Goal: Task Accomplishment & Management: Use online tool/utility

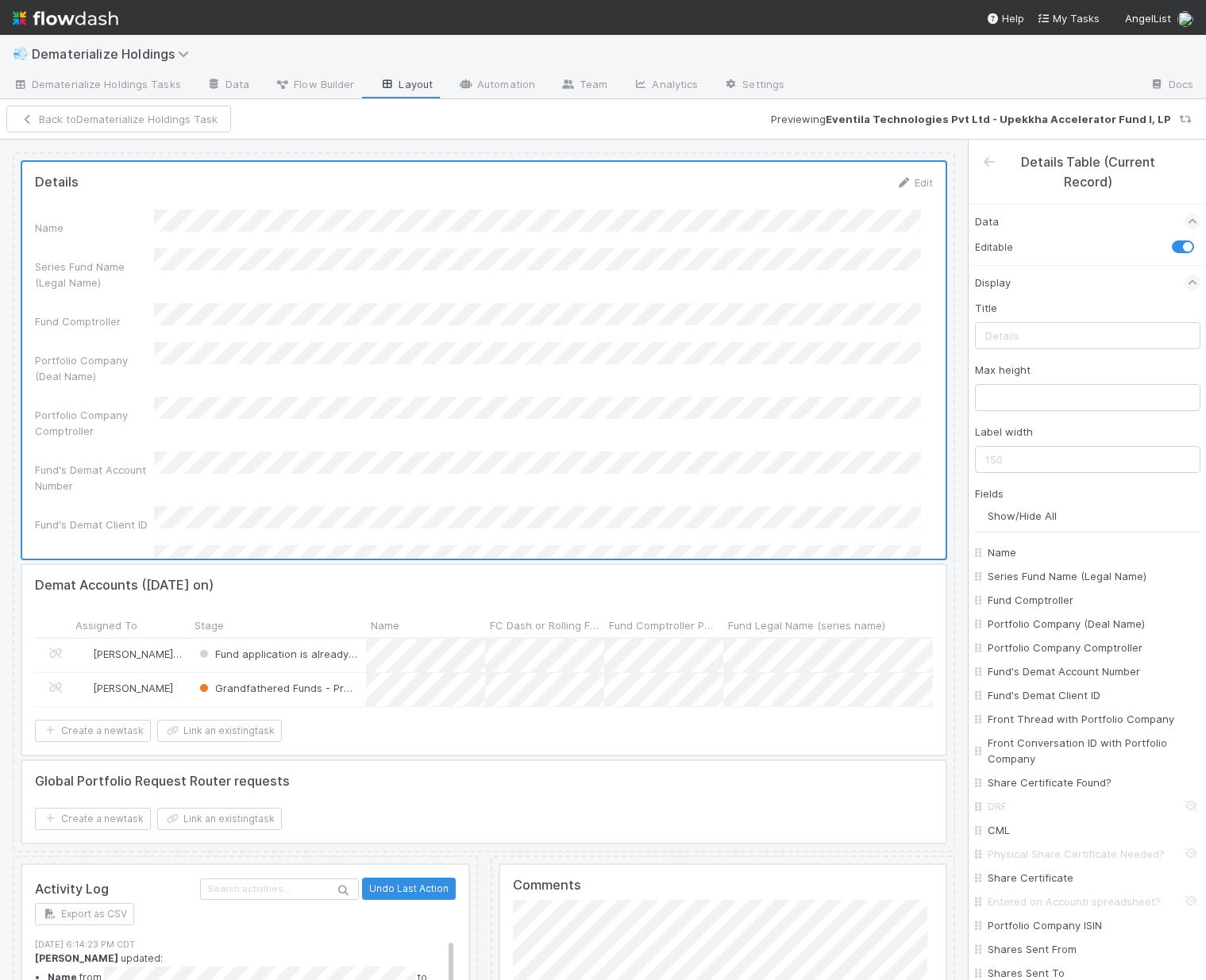
scroll to position [299, 0]
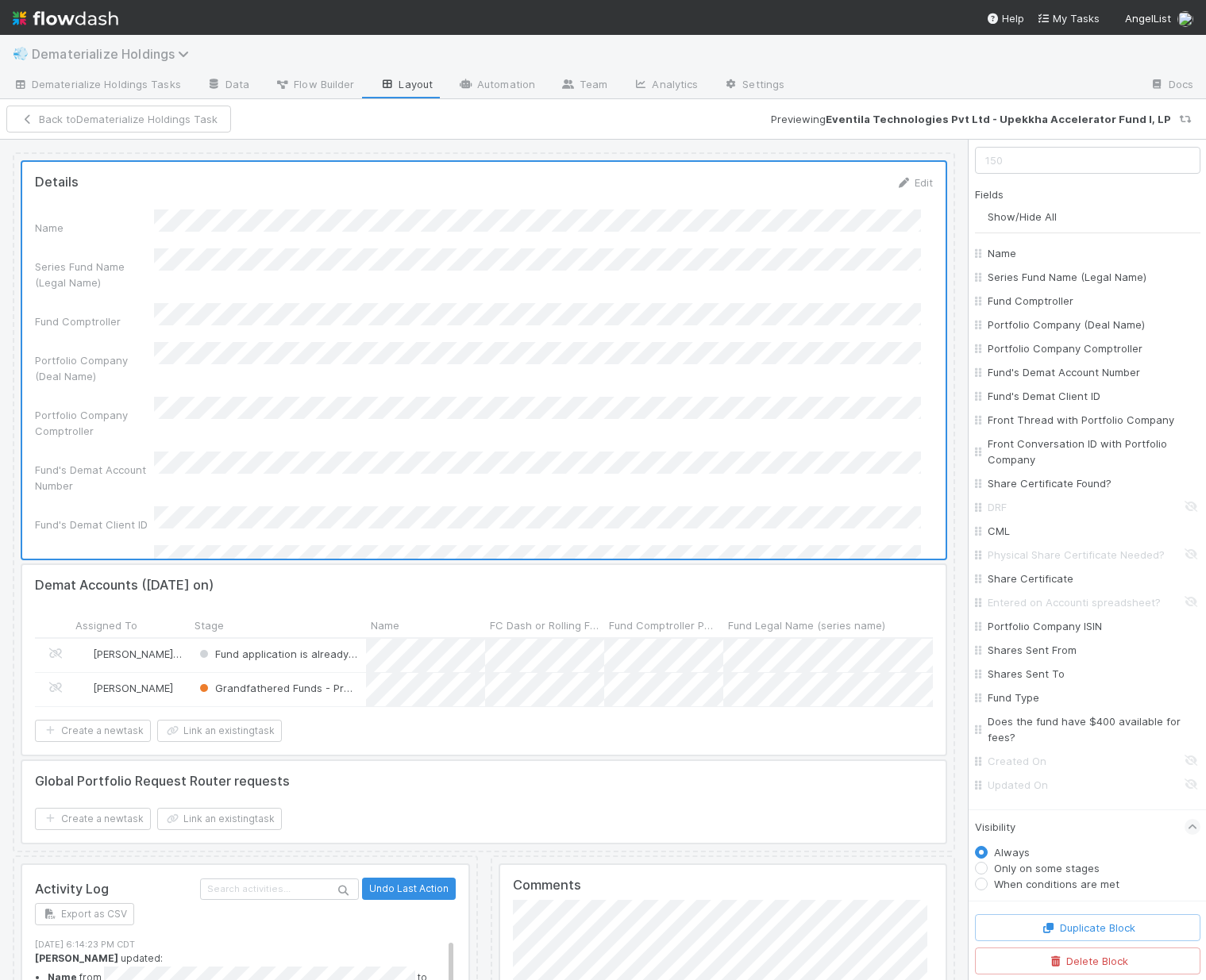
click at [166, 61] on span "Dematerialize Holdings" at bounding box center [114, 54] width 165 height 16
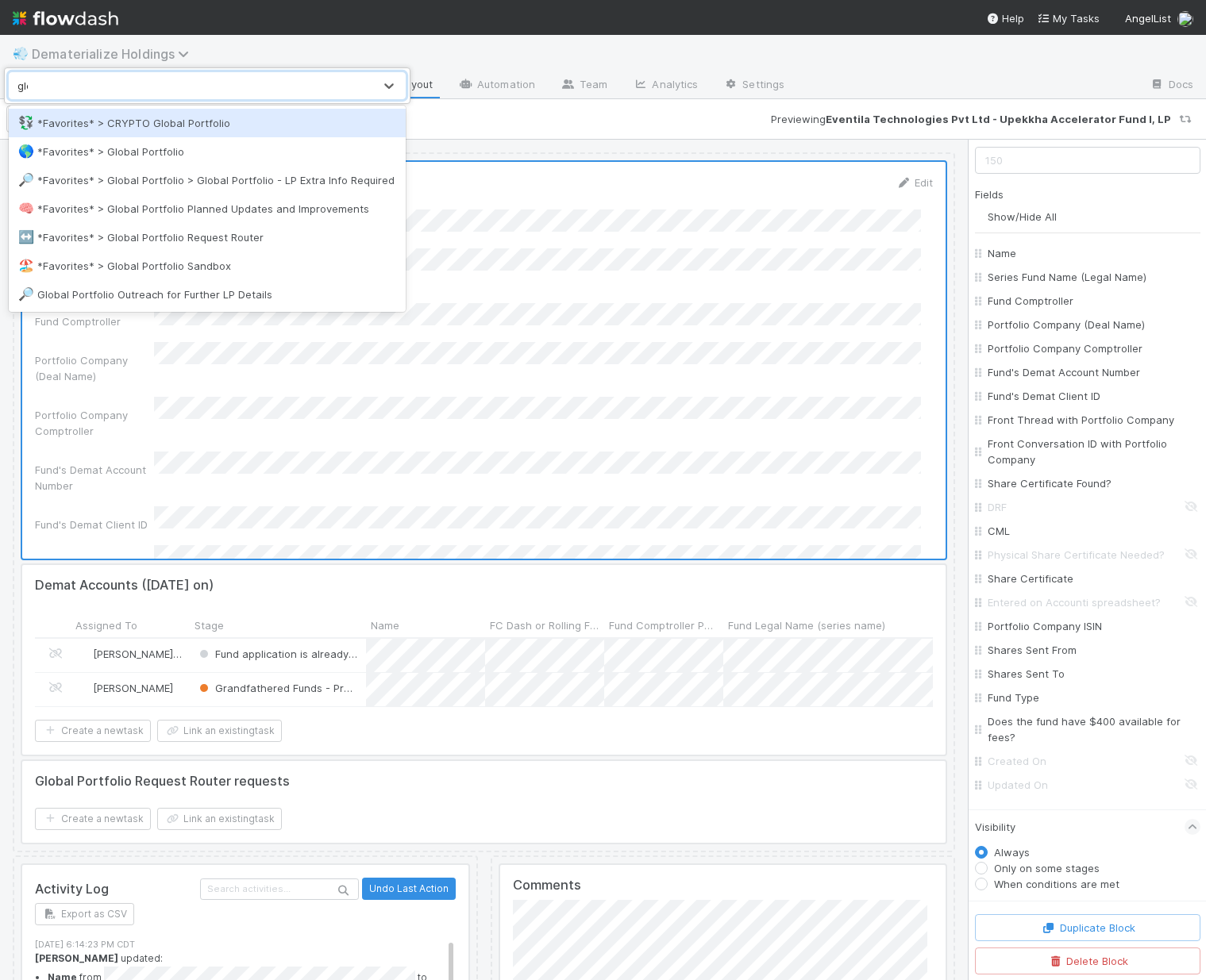
type input "glob"
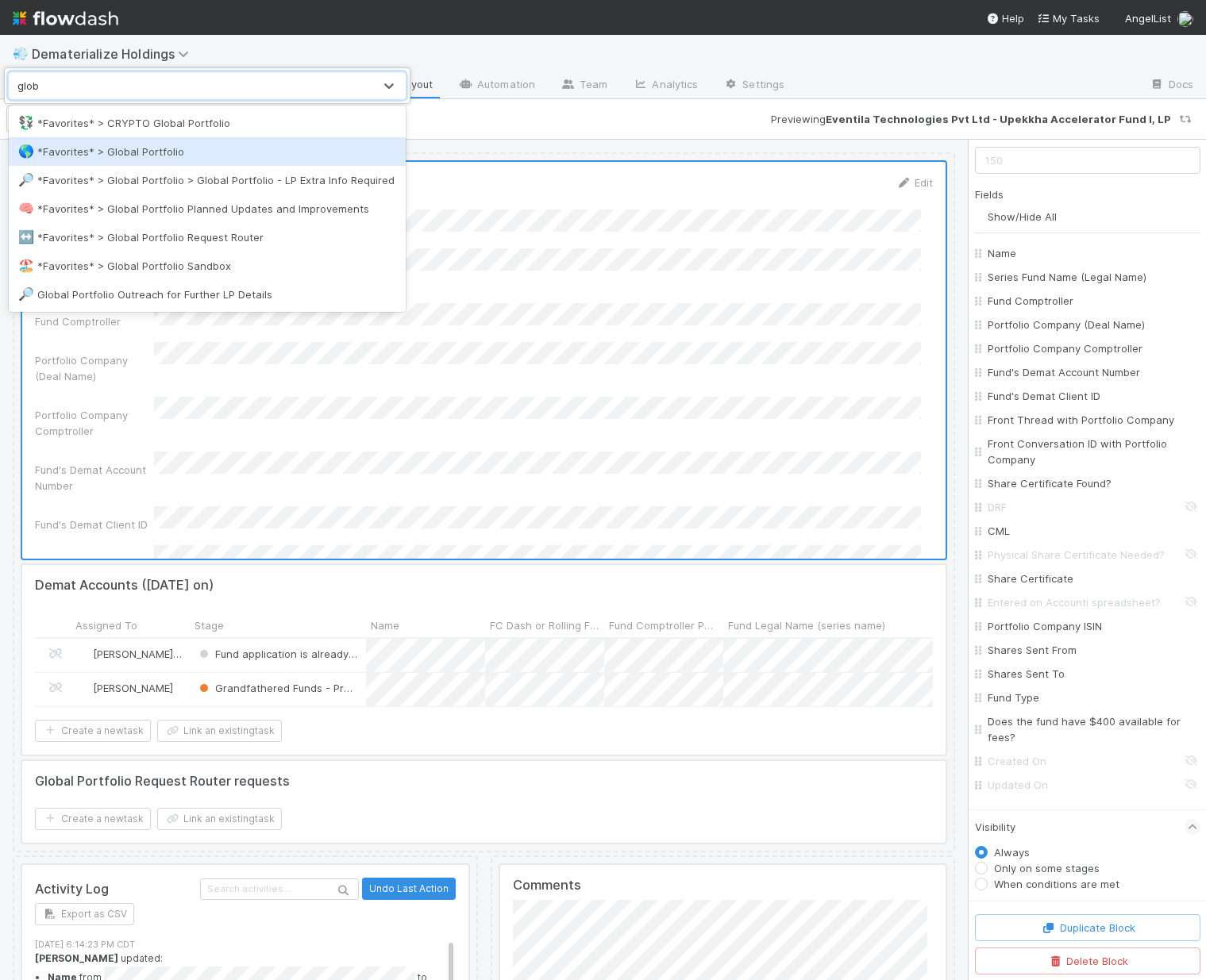
click at [175, 150] on div "🌎 *Favorites* > Global Portfolio" at bounding box center [207, 152] width 377 height 16
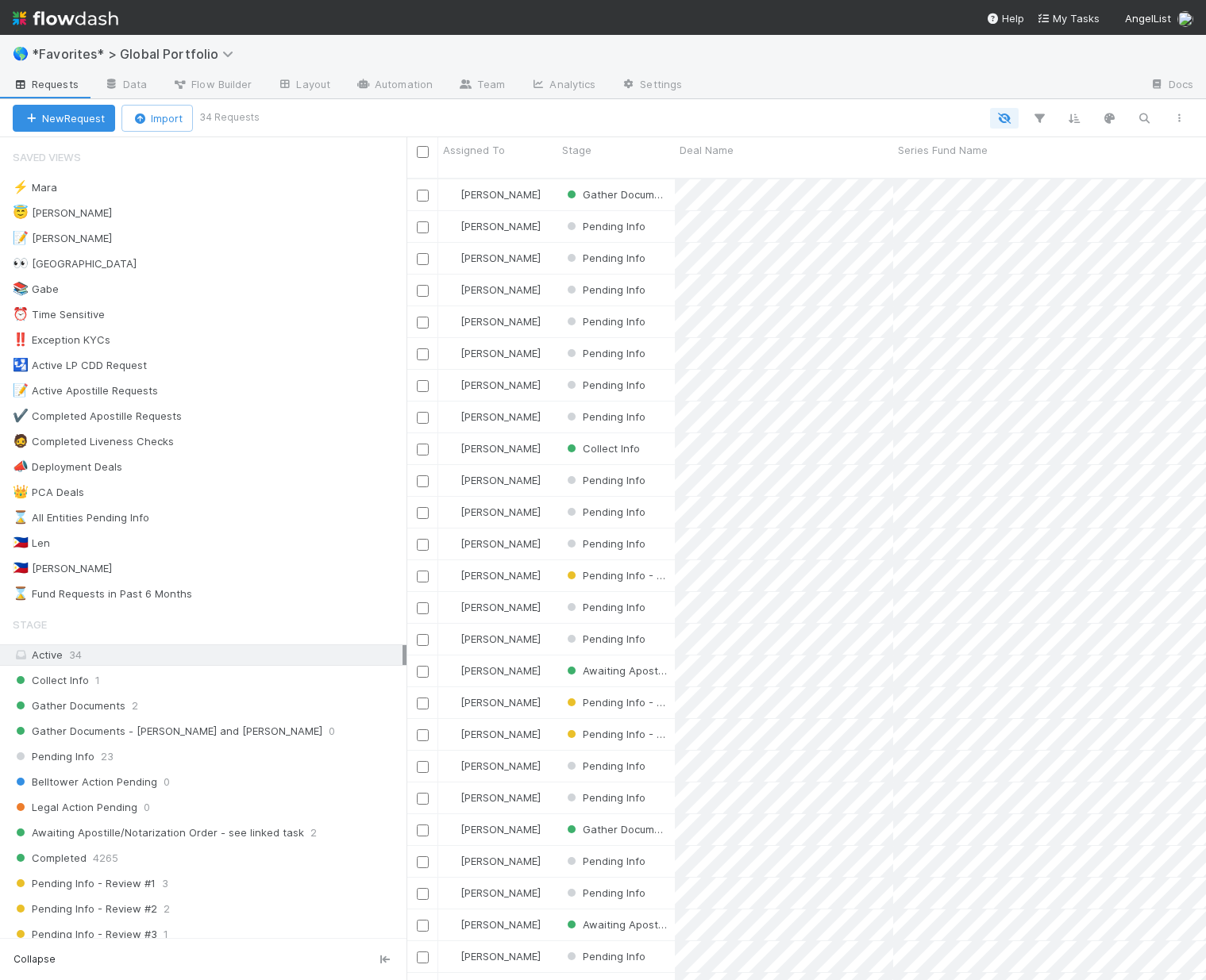
scroll to position [803, 787]
click at [56, 676] on span "Collect Info" at bounding box center [50, 680] width 76 height 20
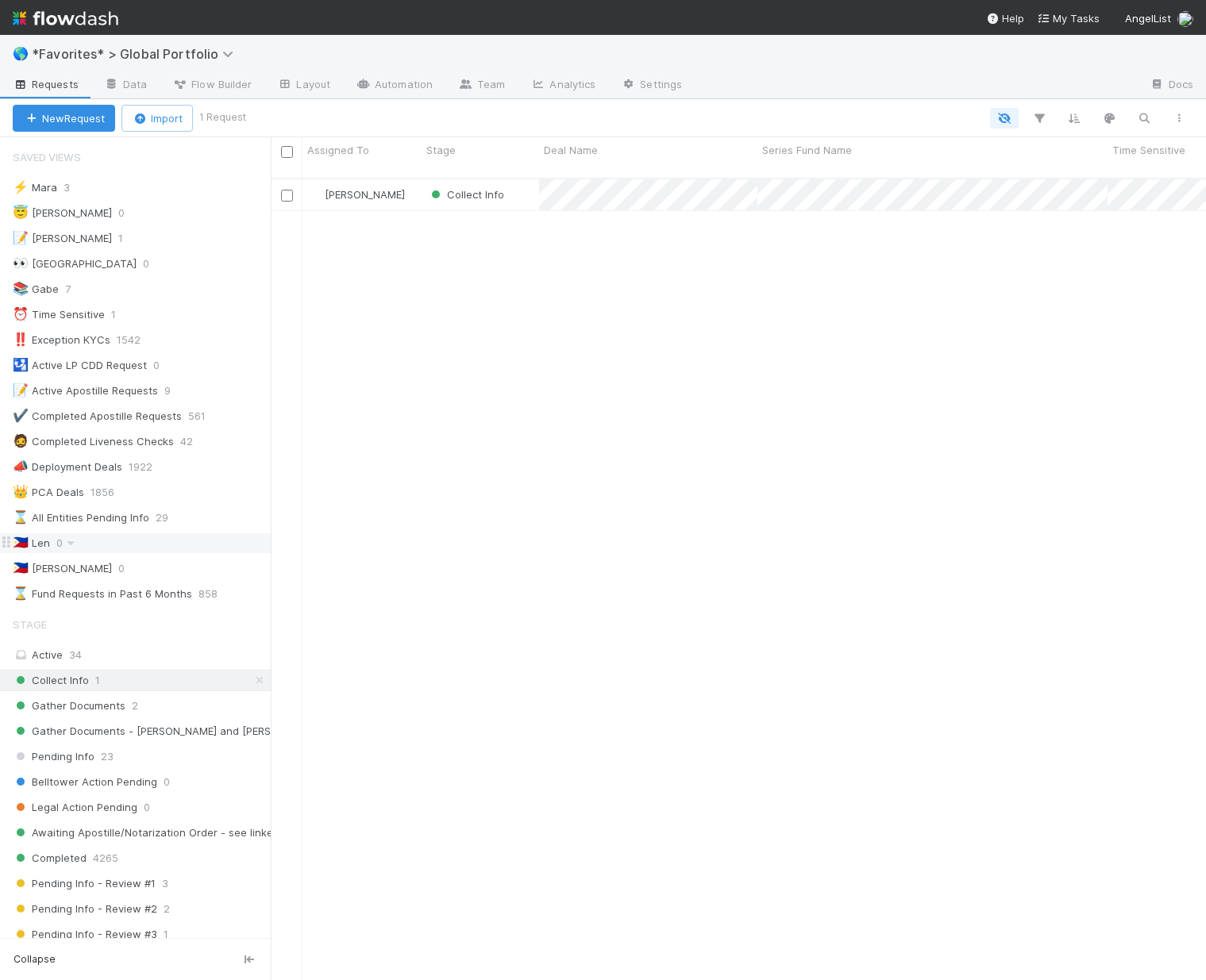
scroll to position [803, 924]
drag, startPoint x: 407, startPoint y: 558, endPoint x: 269, endPoint y: 548, distance: 138.4
click at [269, 548] on div at bounding box center [269, 558] width 1 height 842
click at [105, 711] on span "Gather Documents" at bounding box center [68, 705] width 112 height 20
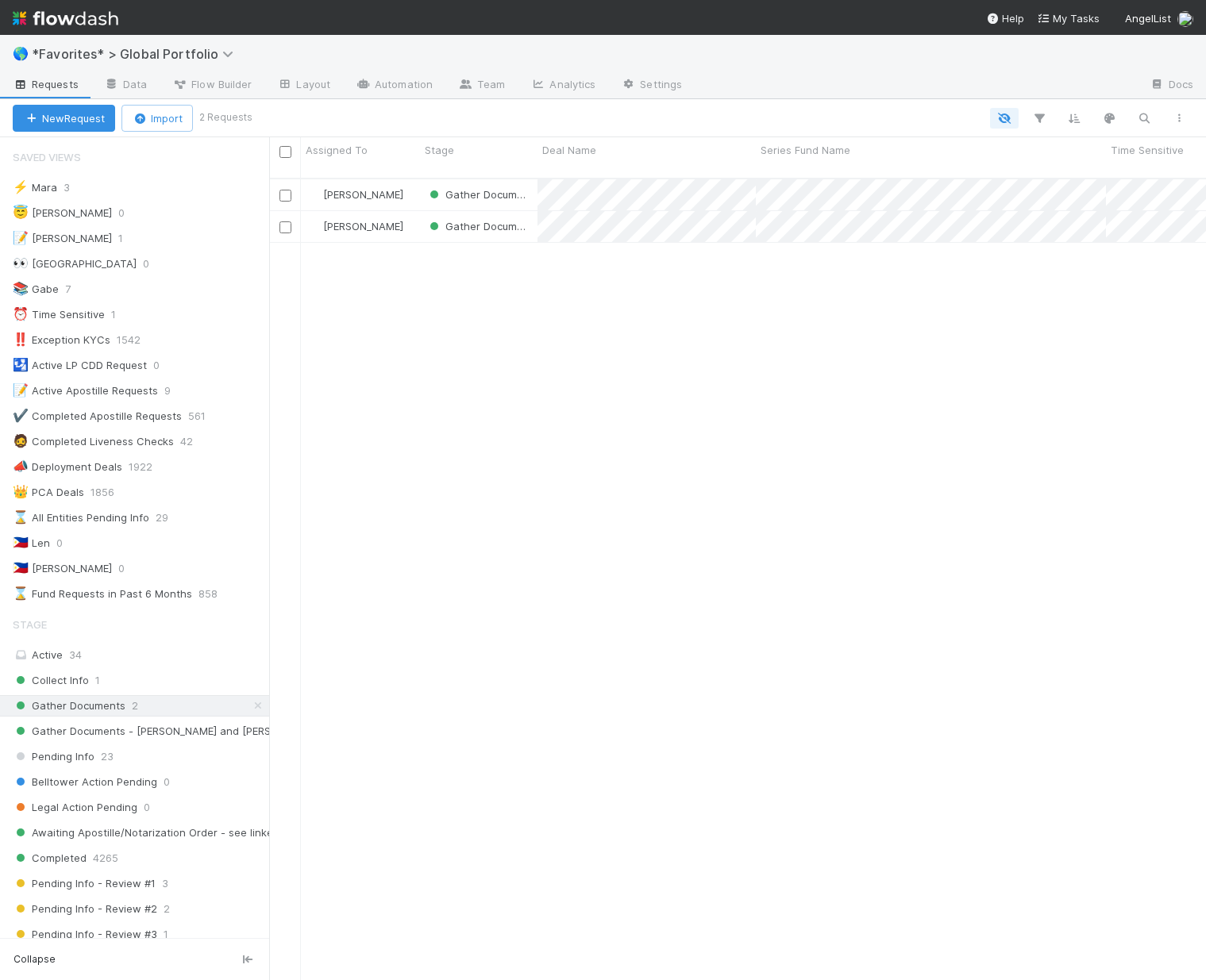
scroll to position [803, 924]
click at [399, 92] on link "Automation" at bounding box center [394, 85] width 103 height 25
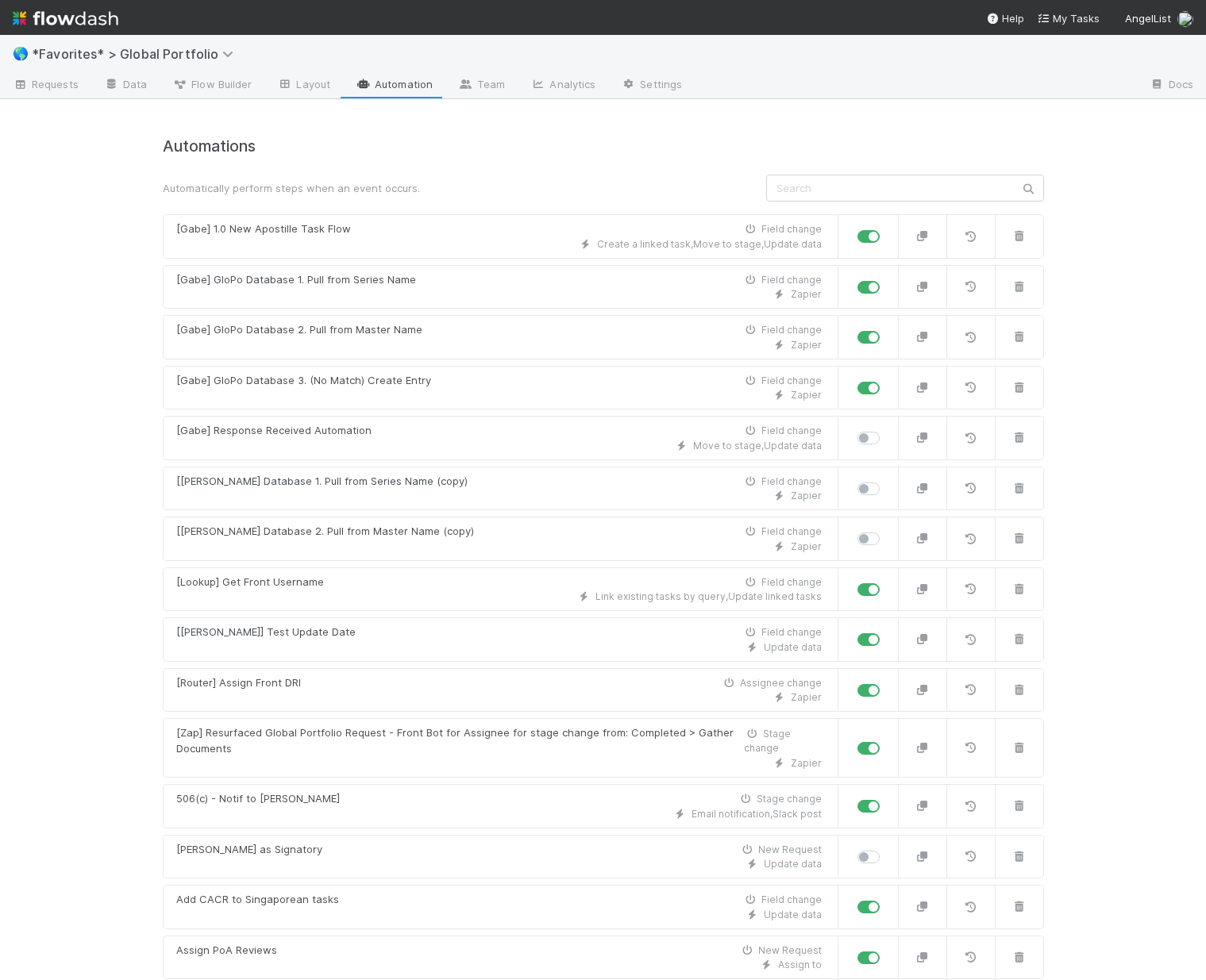
click at [822, 195] on input "text" at bounding box center [905, 188] width 277 height 27
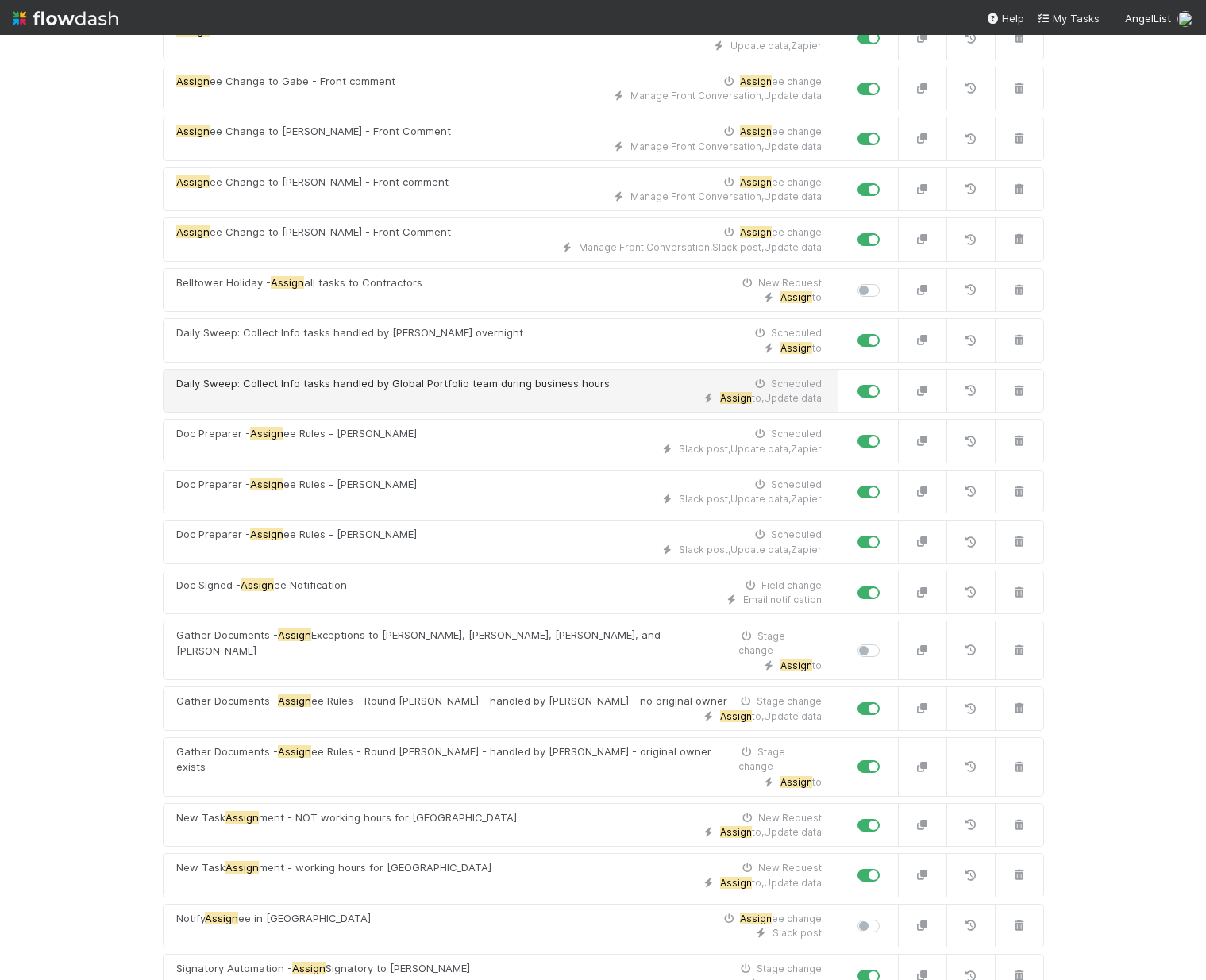
scroll to position [388, 0]
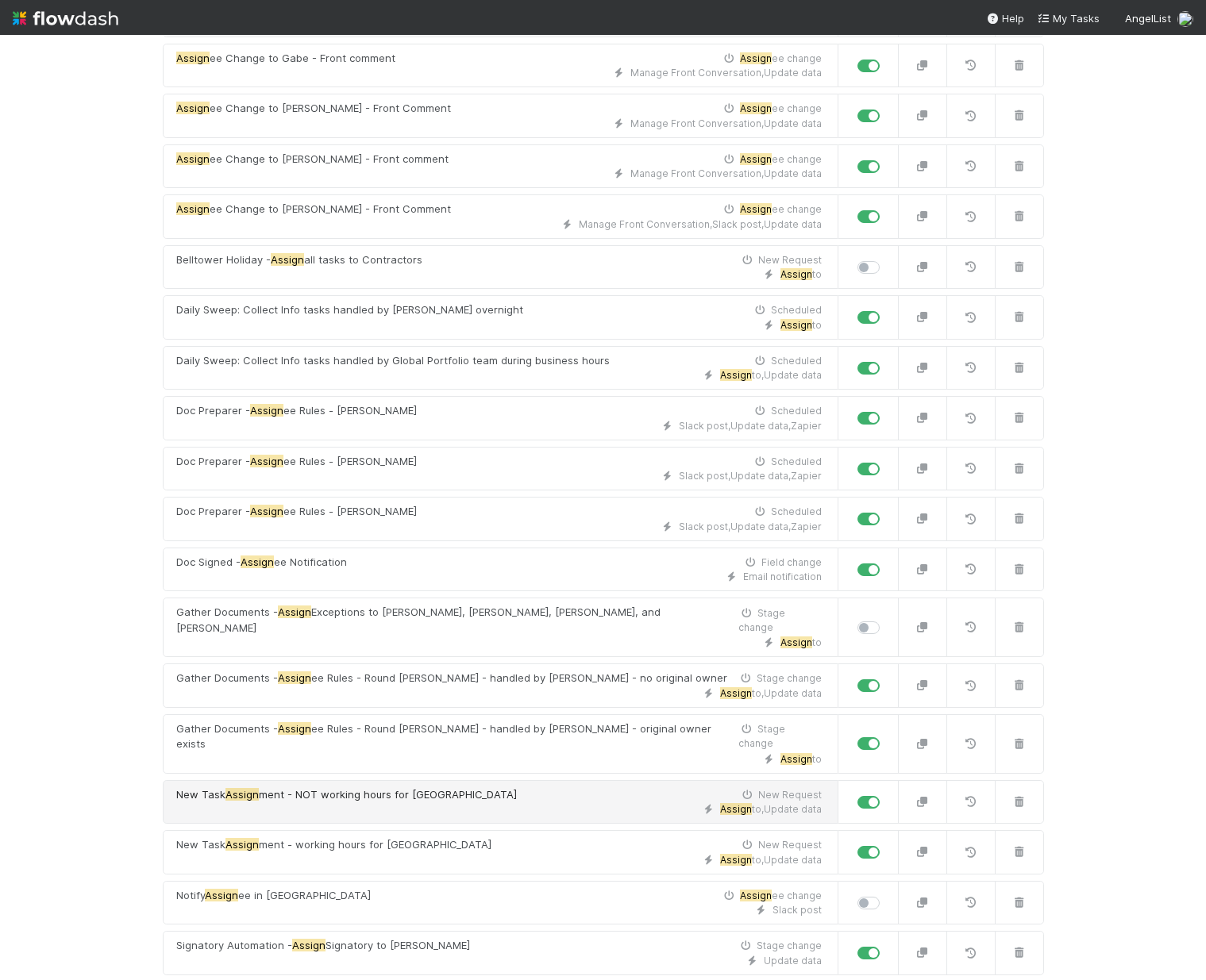
type input "assign"
click at [379, 802] on div "Assign to , Update data" at bounding box center [499, 809] width 645 height 14
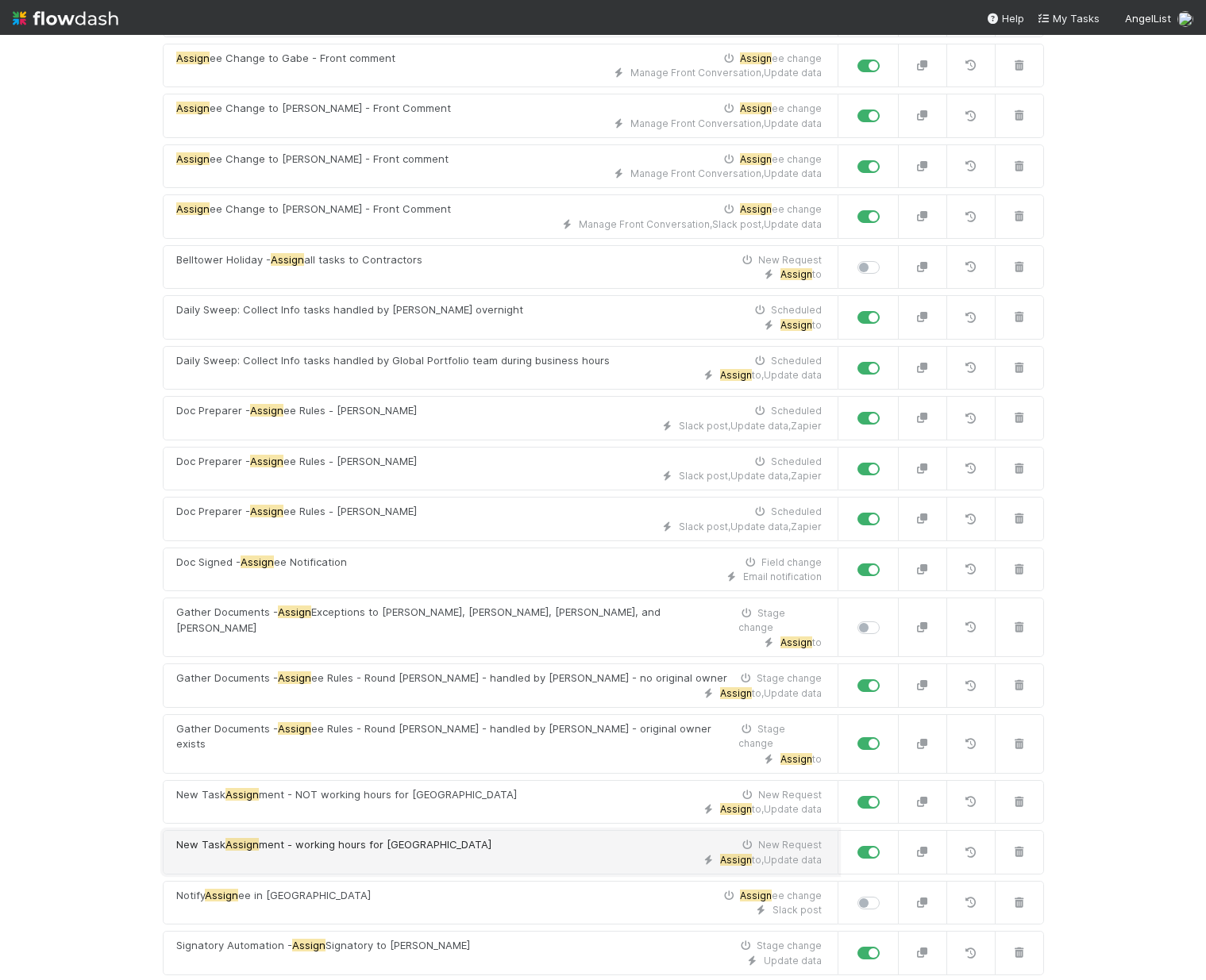
click at [337, 838] on span "ment - working hours for Philippines" at bounding box center [375, 844] width 233 height 12
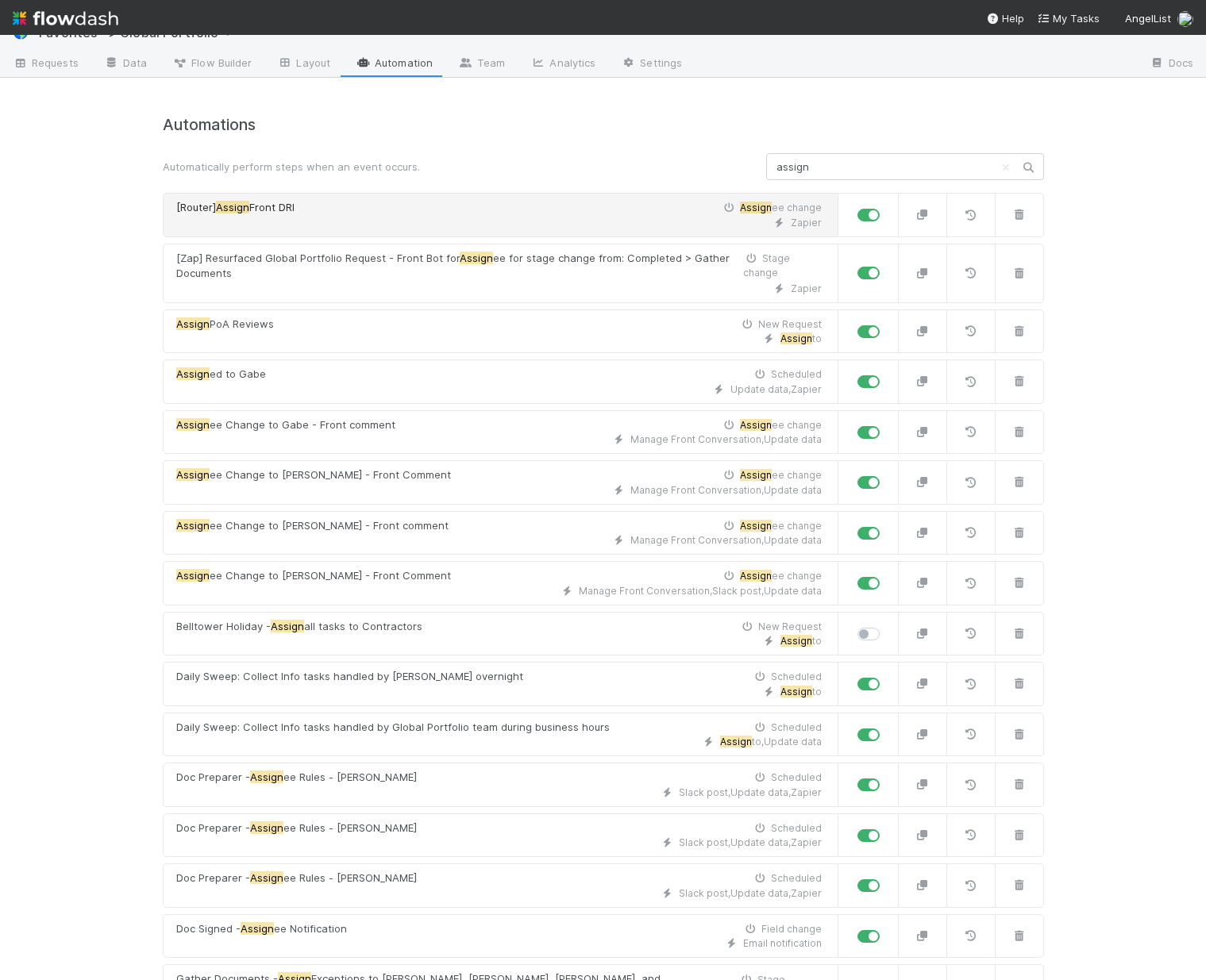
scroll to position [0, 0]
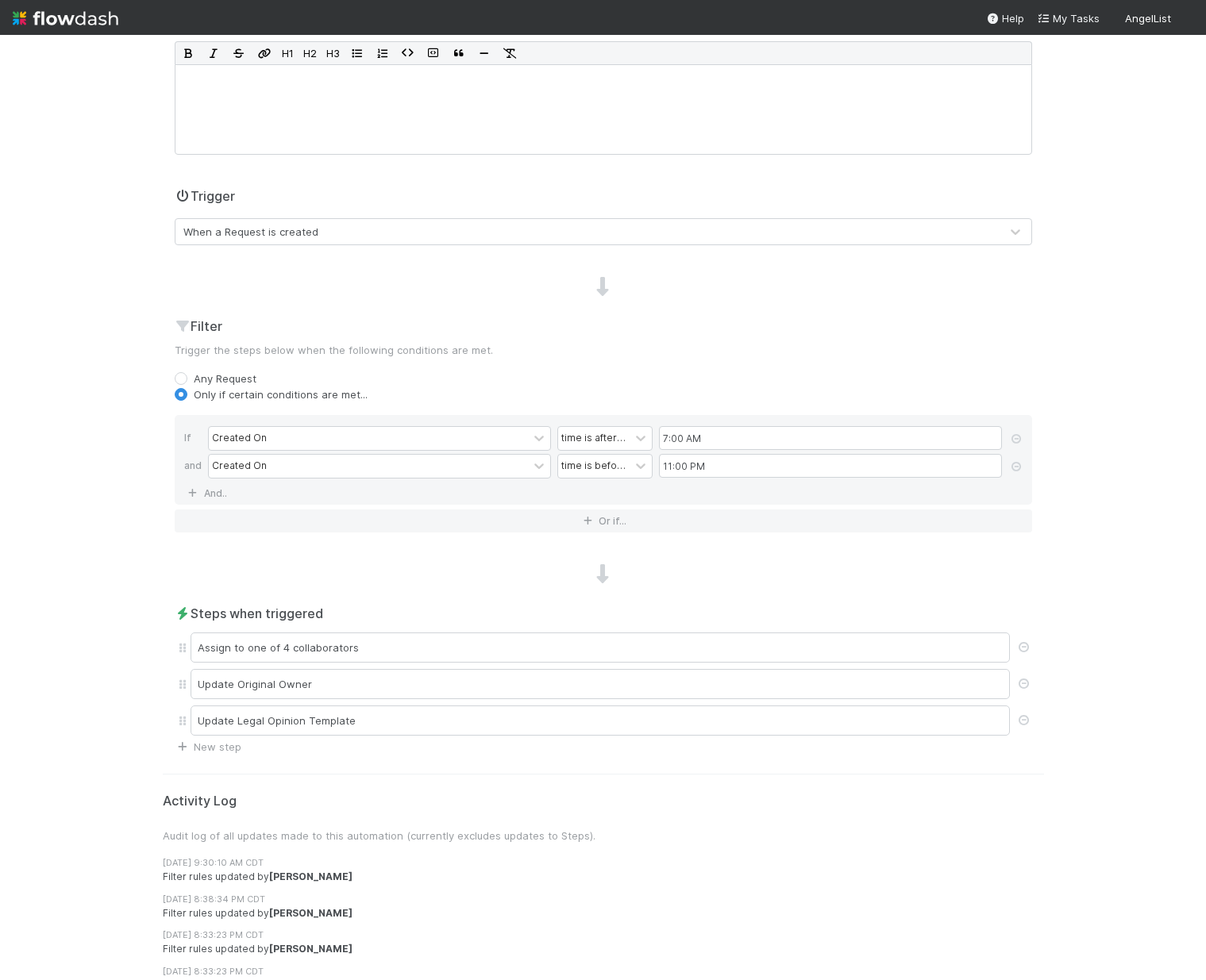
scroll to position [381, 0]
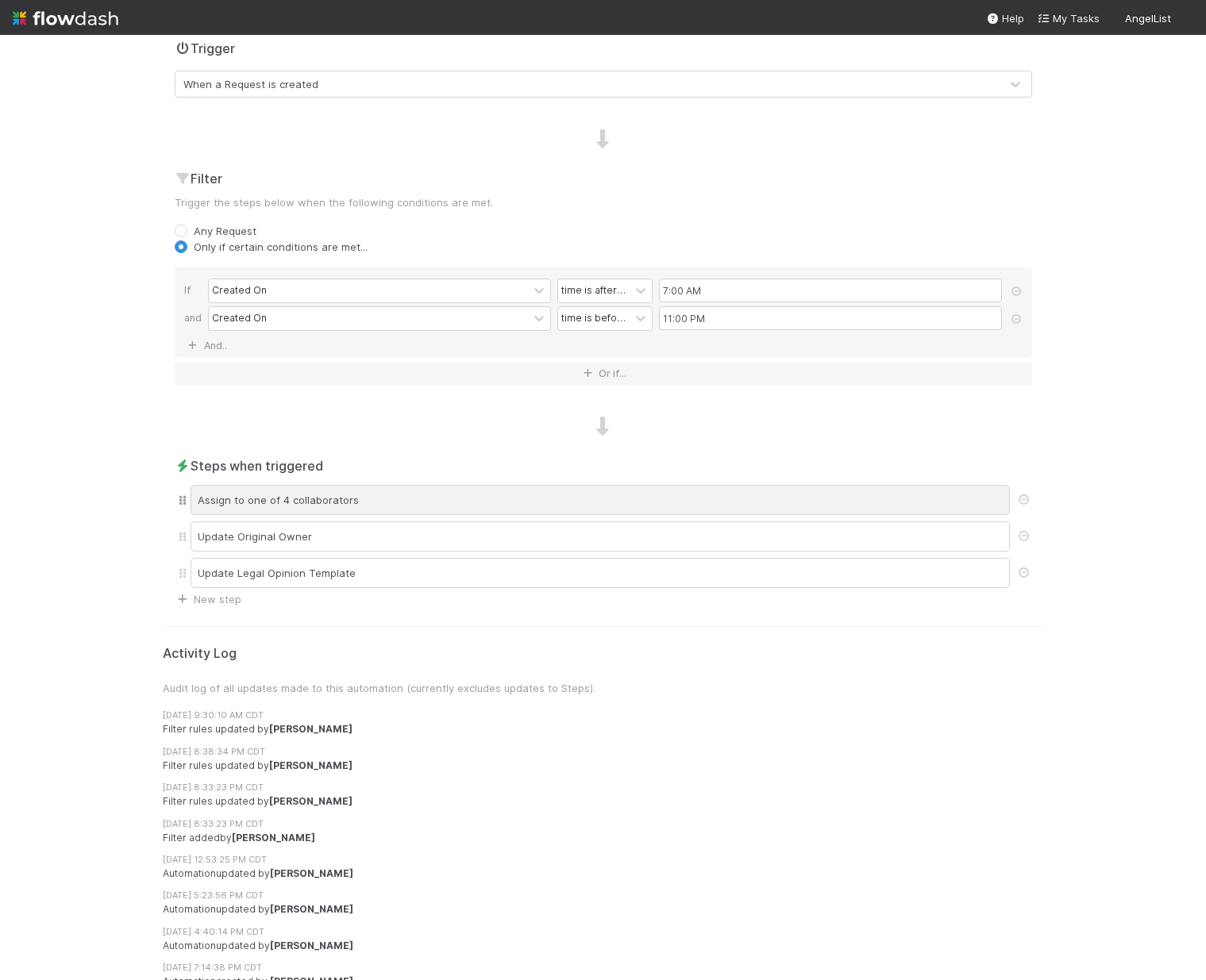
click at [355, 508] on div "Assign to one of 4 collaborators" at bounding box center [599, 499] width 819 height 30
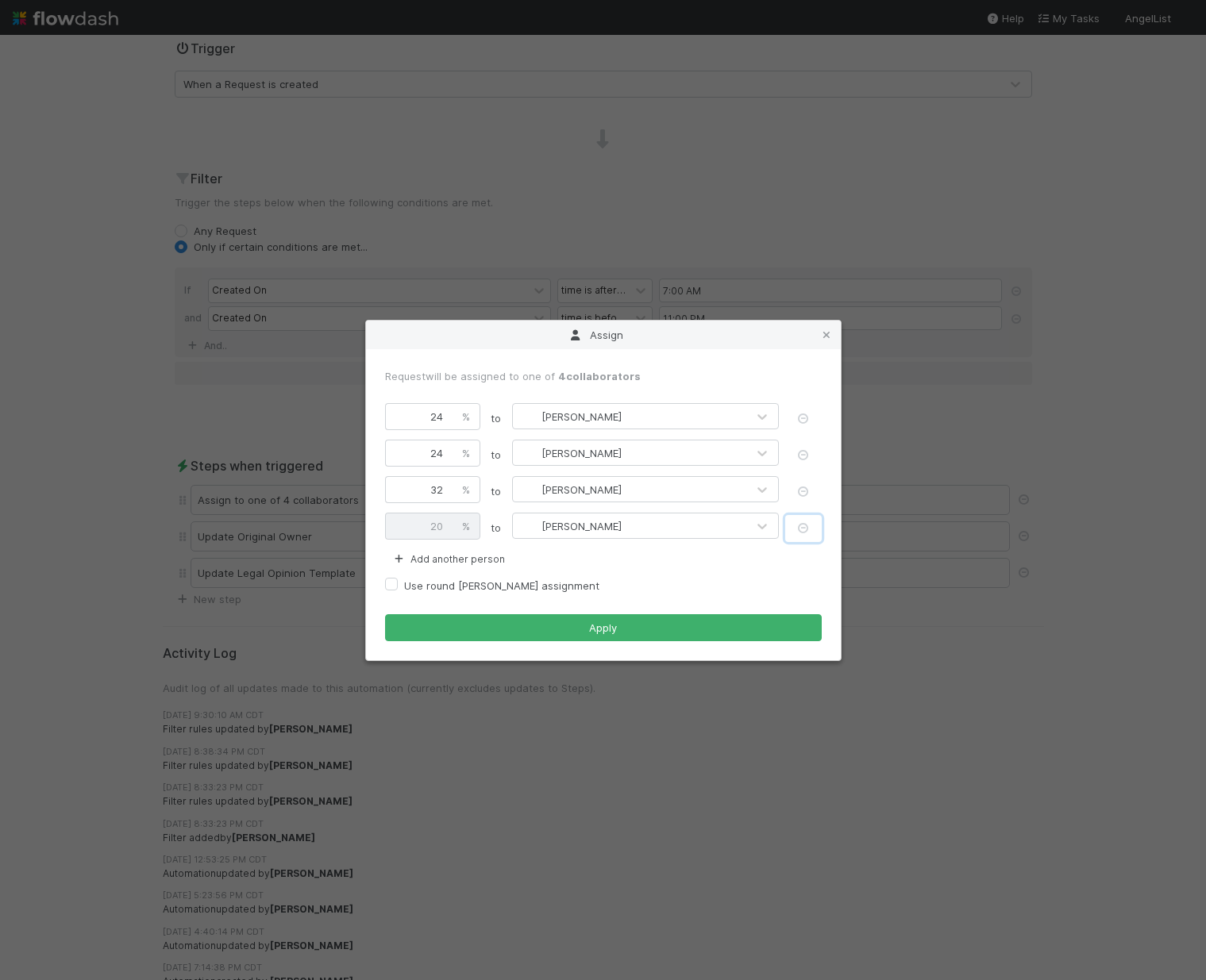
click at [804, 525] on icon "button" at bounding box center [803, 528] width 16 height 11
type input "33.34"
type input "33.33"
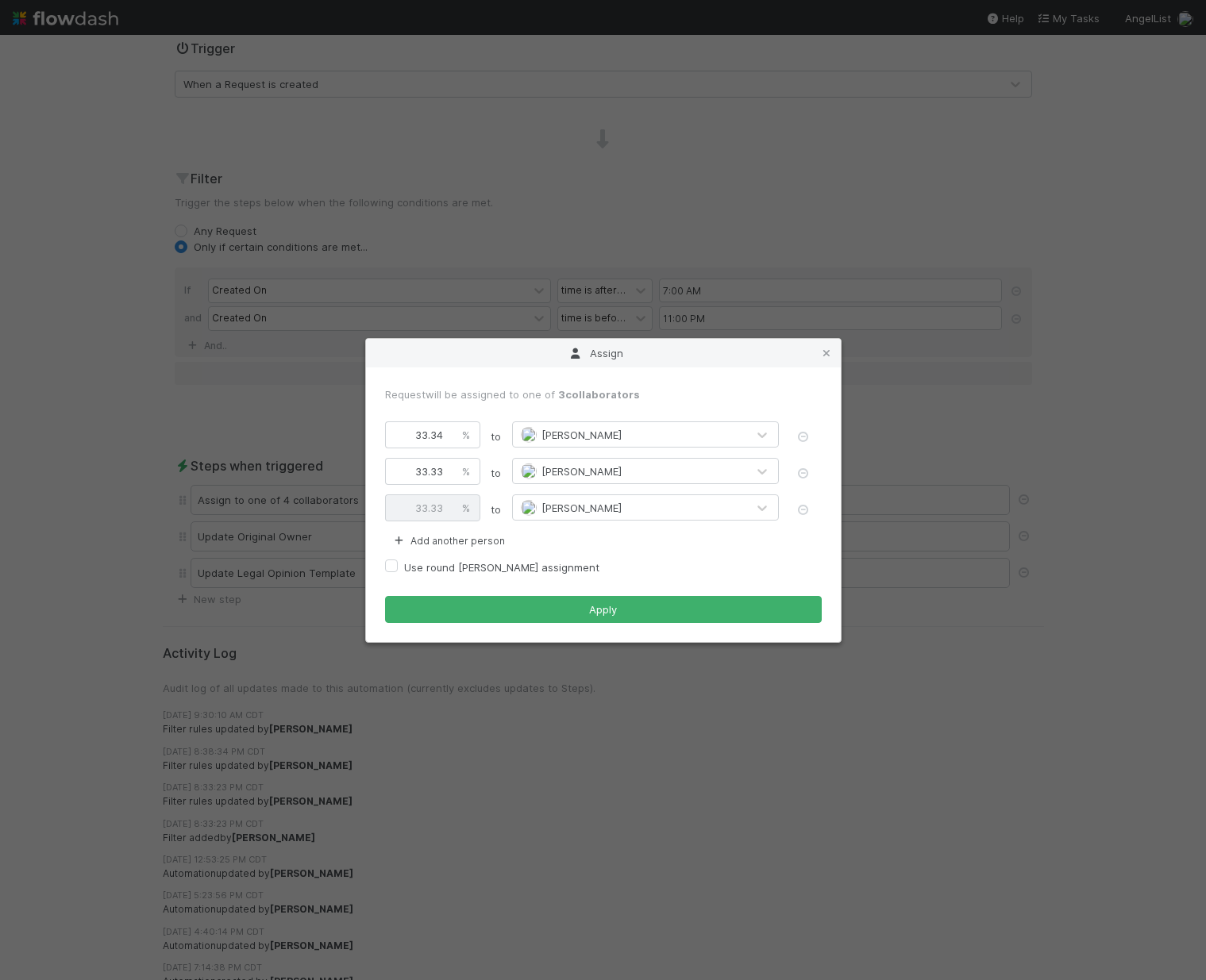
click at [404, 564] on label "Use round [PERSON_NAME] assignment" at bounding box center [501, 568] width 195 height 19
click at [388, 564] on input "Use round [PERSON_NAME] assignment" at bounding box center [391, 565] width 12 height 14
checkbox input "true"
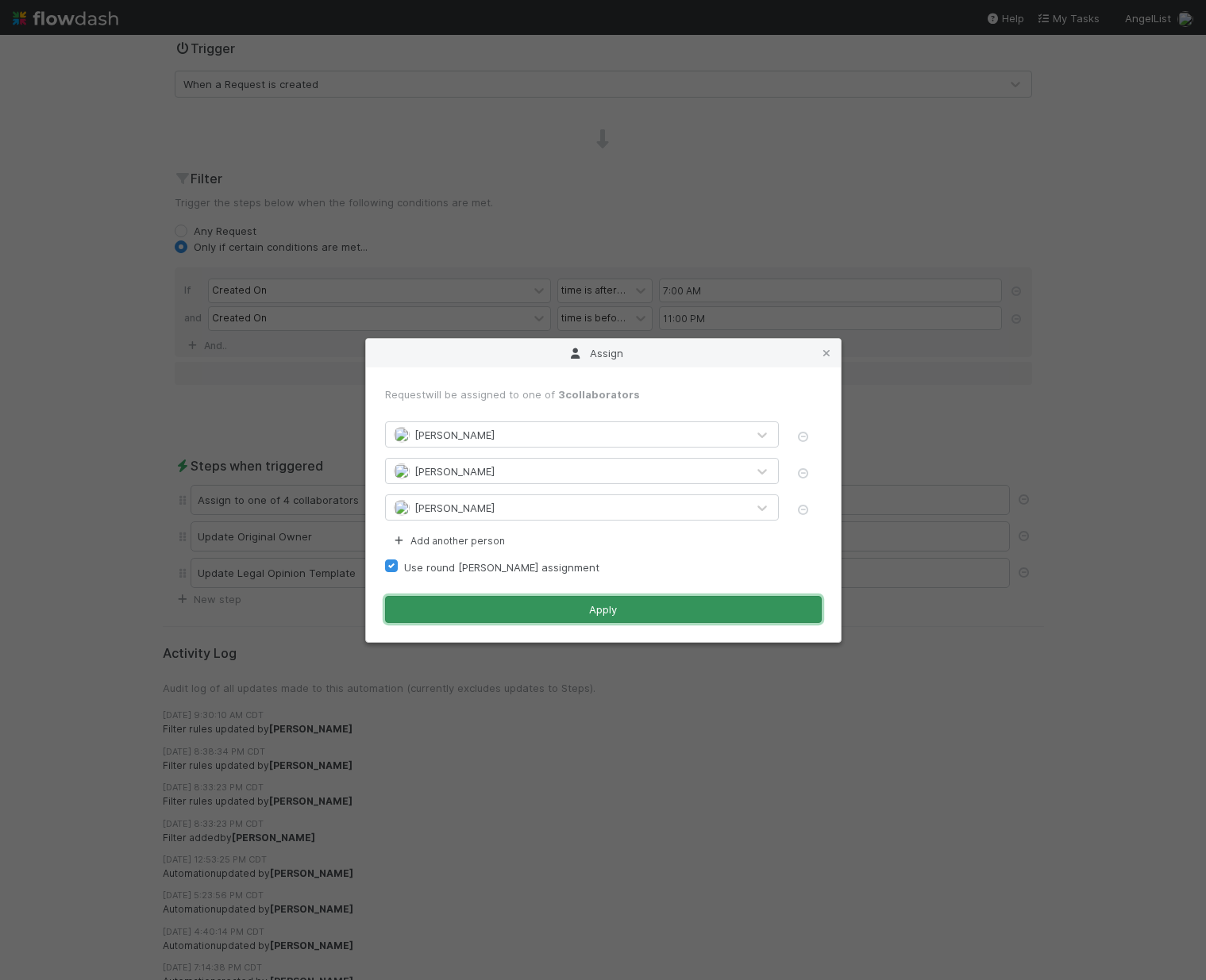
click at [452, 604] on button "Apply" at bounding box center [603, 609] width 436 height 27
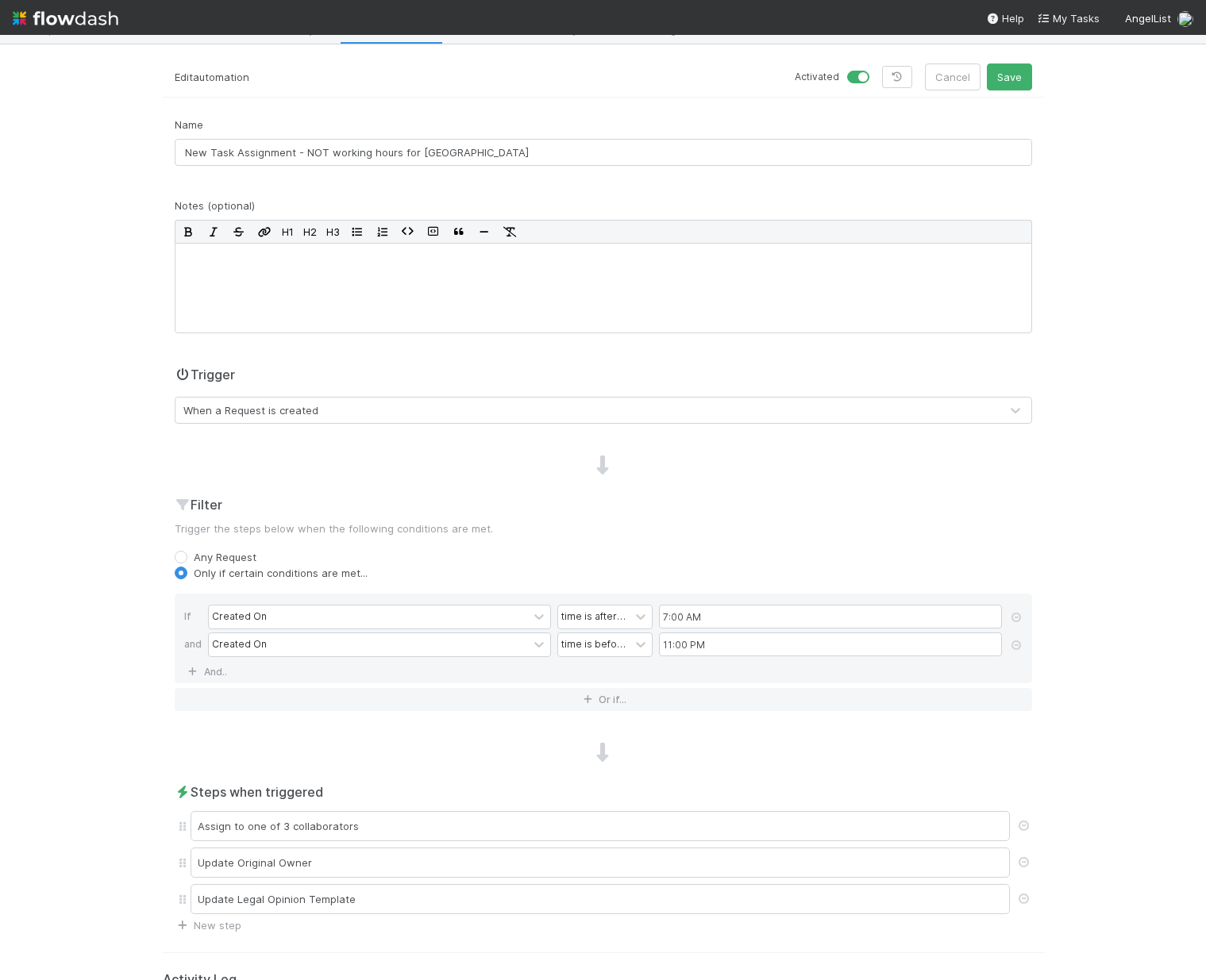
scroll to position [0, 0]
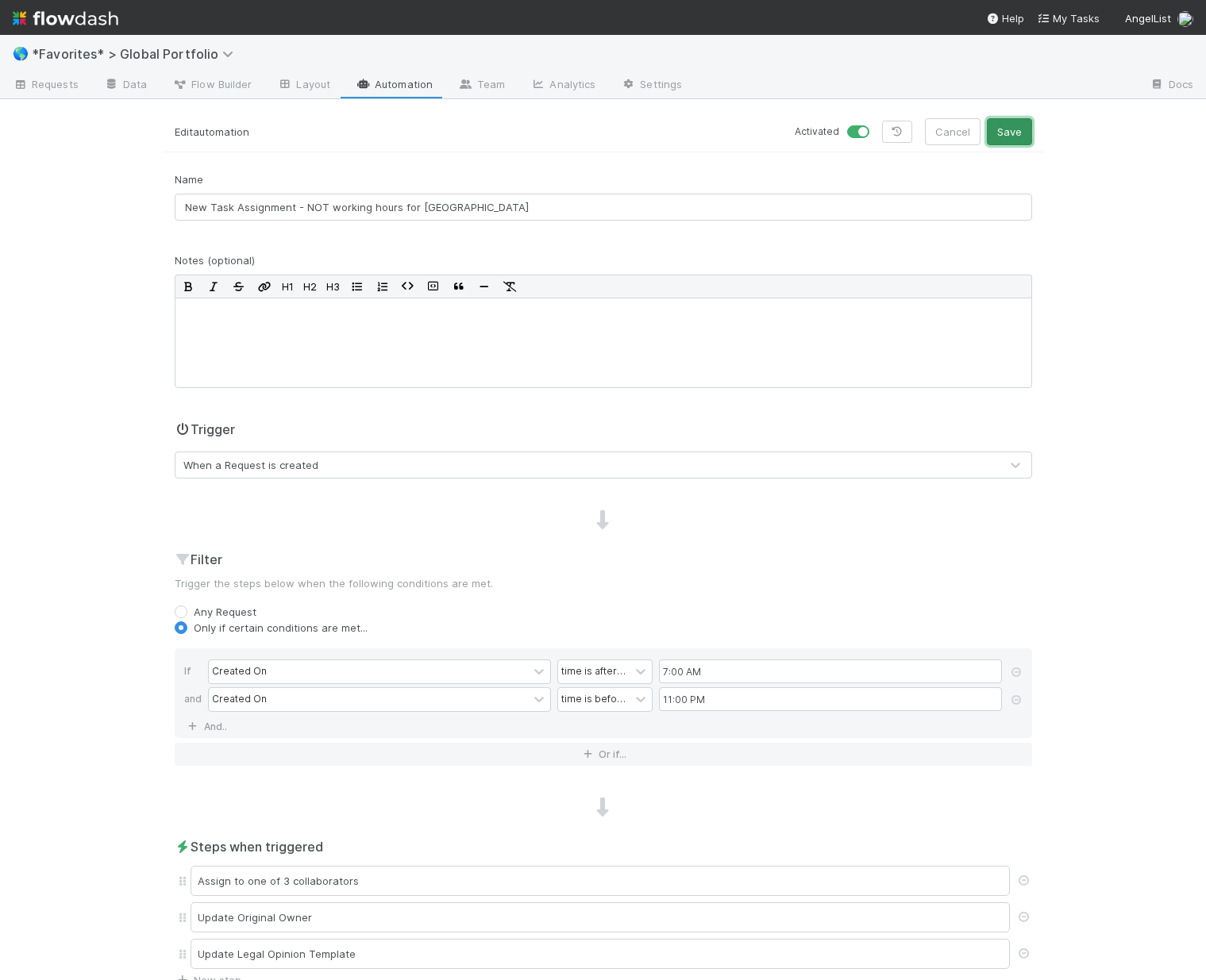
click at [1008, 130] on button "Save" at bounding box center [1009, 132] width 46 height 27
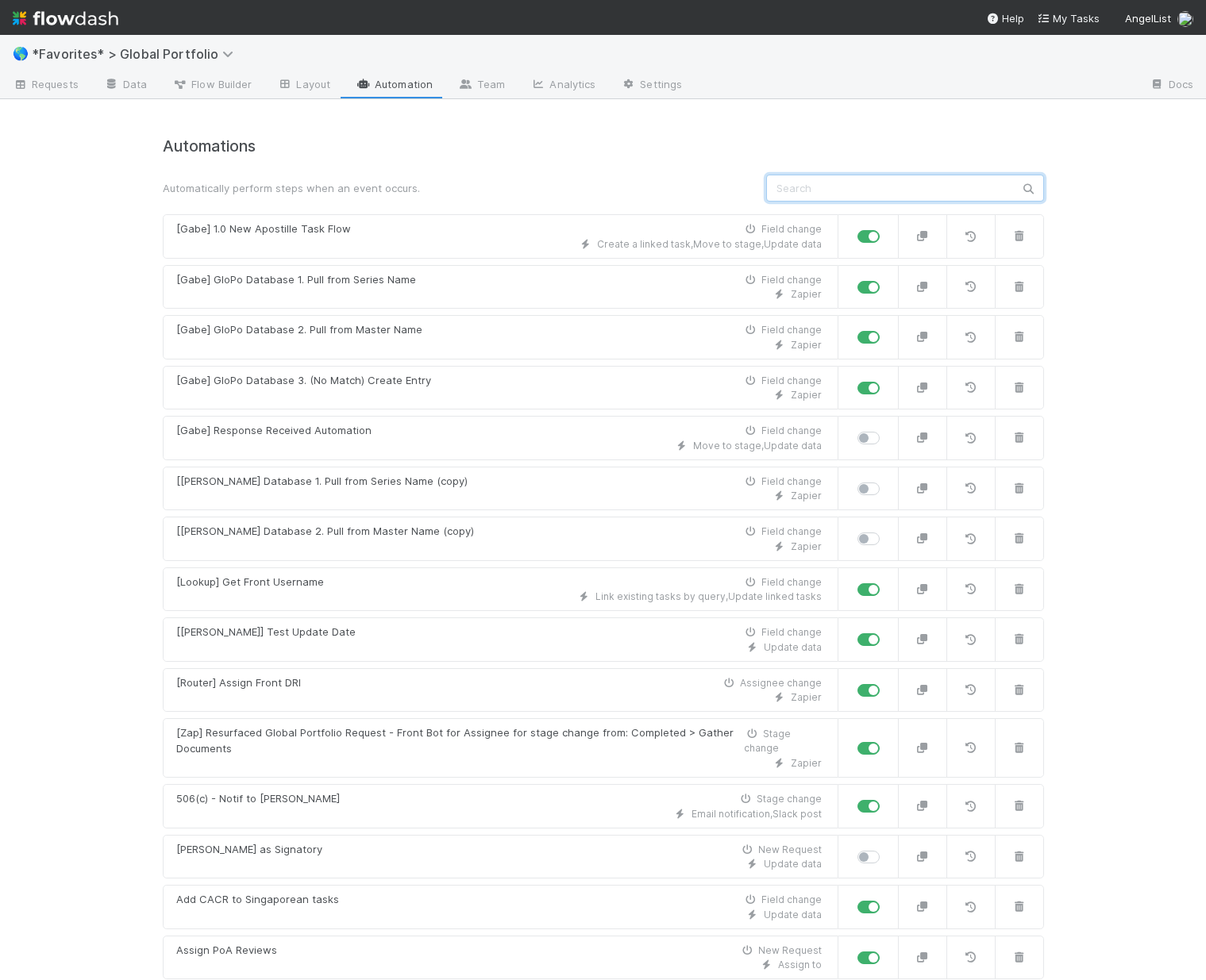
click at [818, 187] on input "text" at bounding box center [905, 188] width 277 height 27
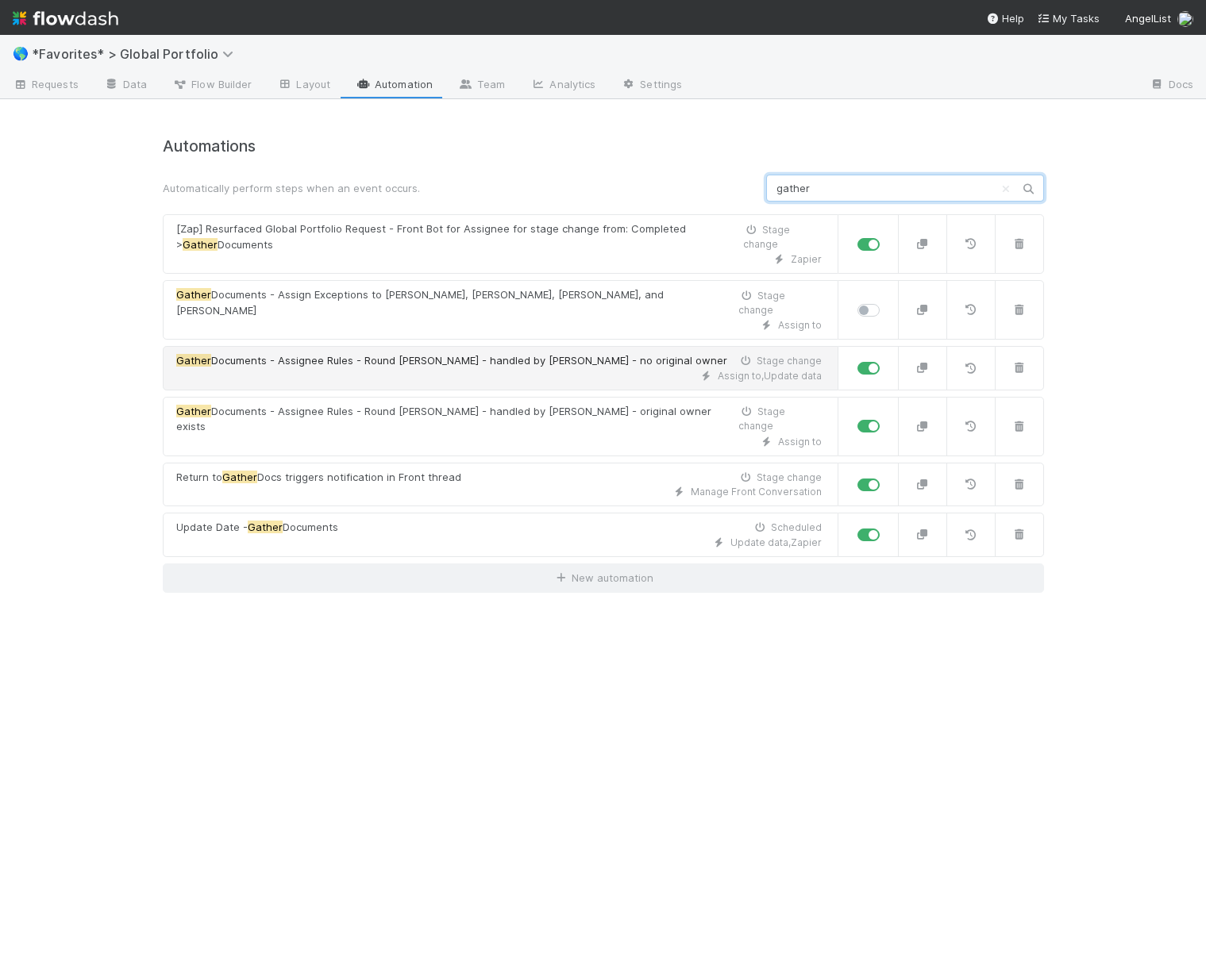
type input "gather"
click at [551, 354] on span "Documents - Assignee Rules - Round Robin - handled by Altius - no original owner" at bounding box center [470, 360] width 516 height 12
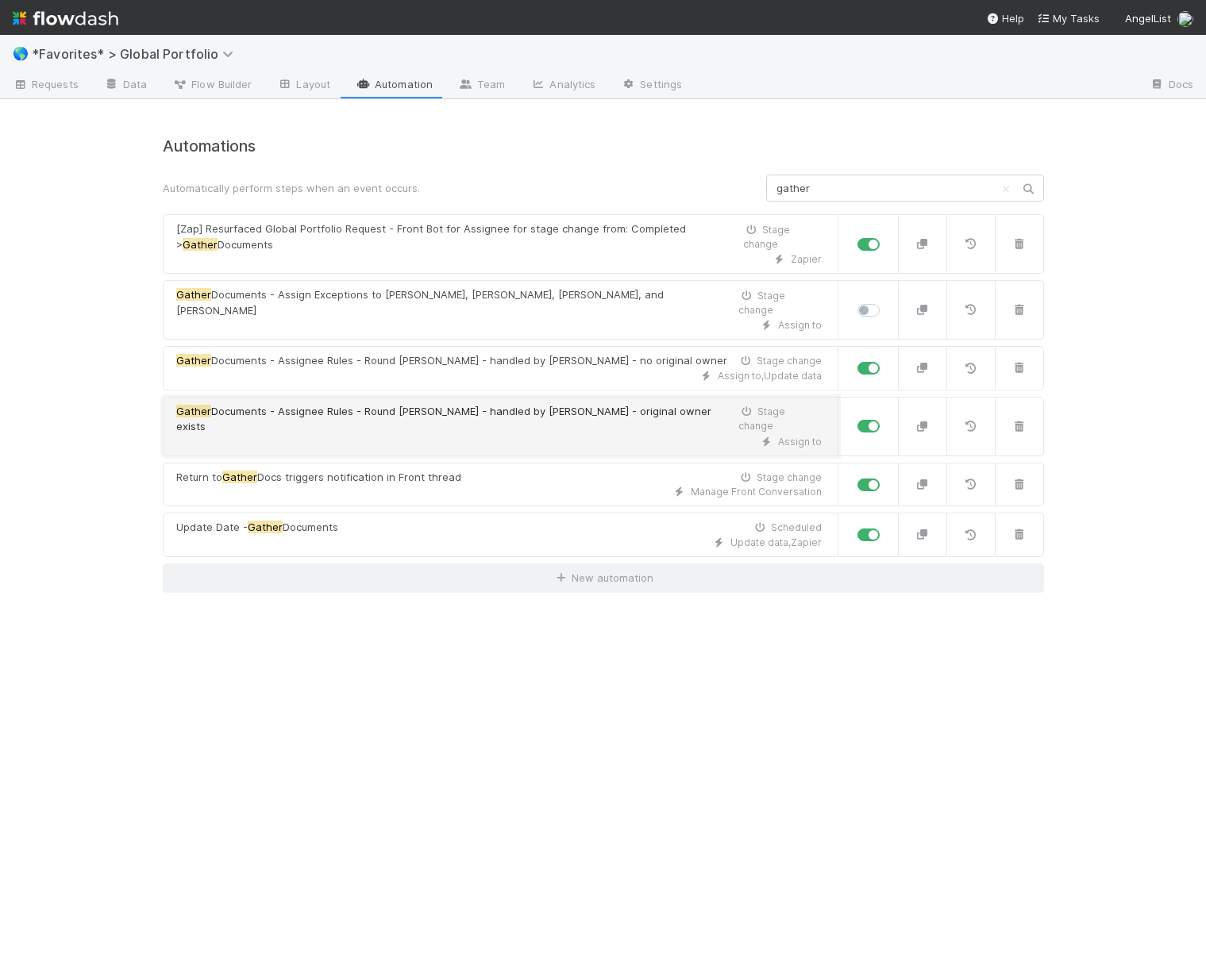
click at [503, 404] on span "Documents - Assignee Rules - Round Robin - handled by Altius - original owner e…" at bounding box center [443, 418] width 535 height 29
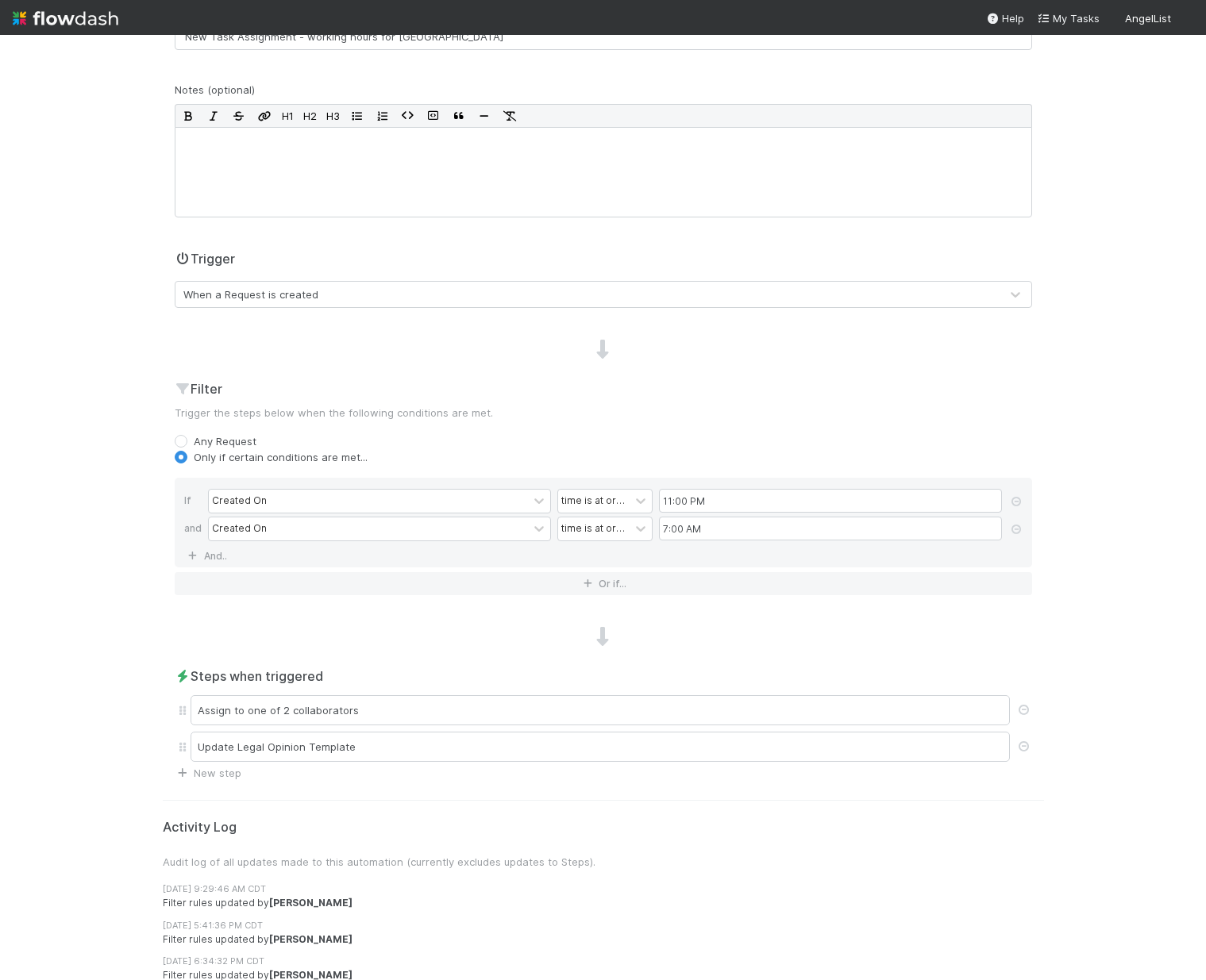
scroll to position [290, 0]
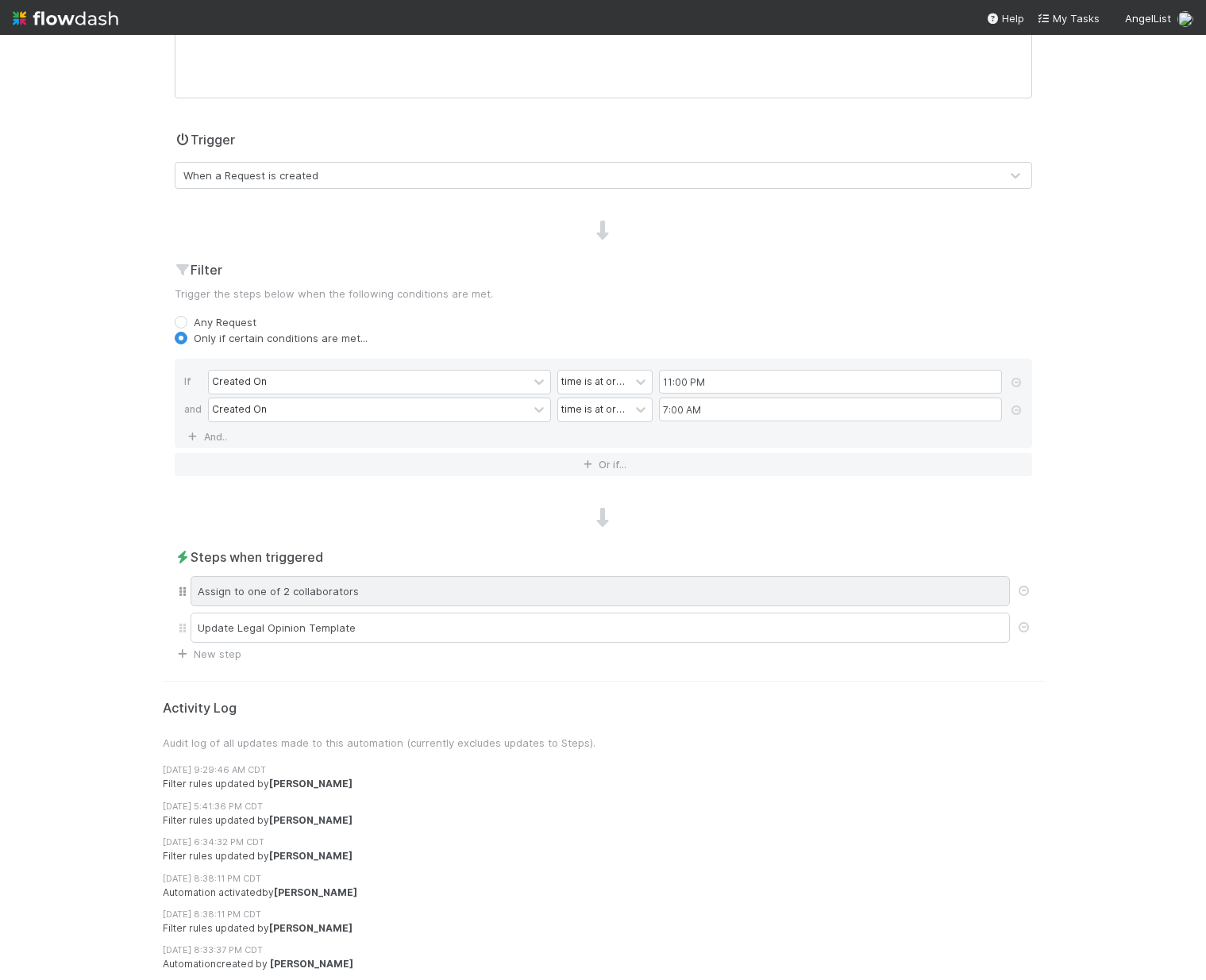
click at [405, 593] on div "Assign to one of 2 collaborators" at bounding box center [599, 590] width 819 height 30
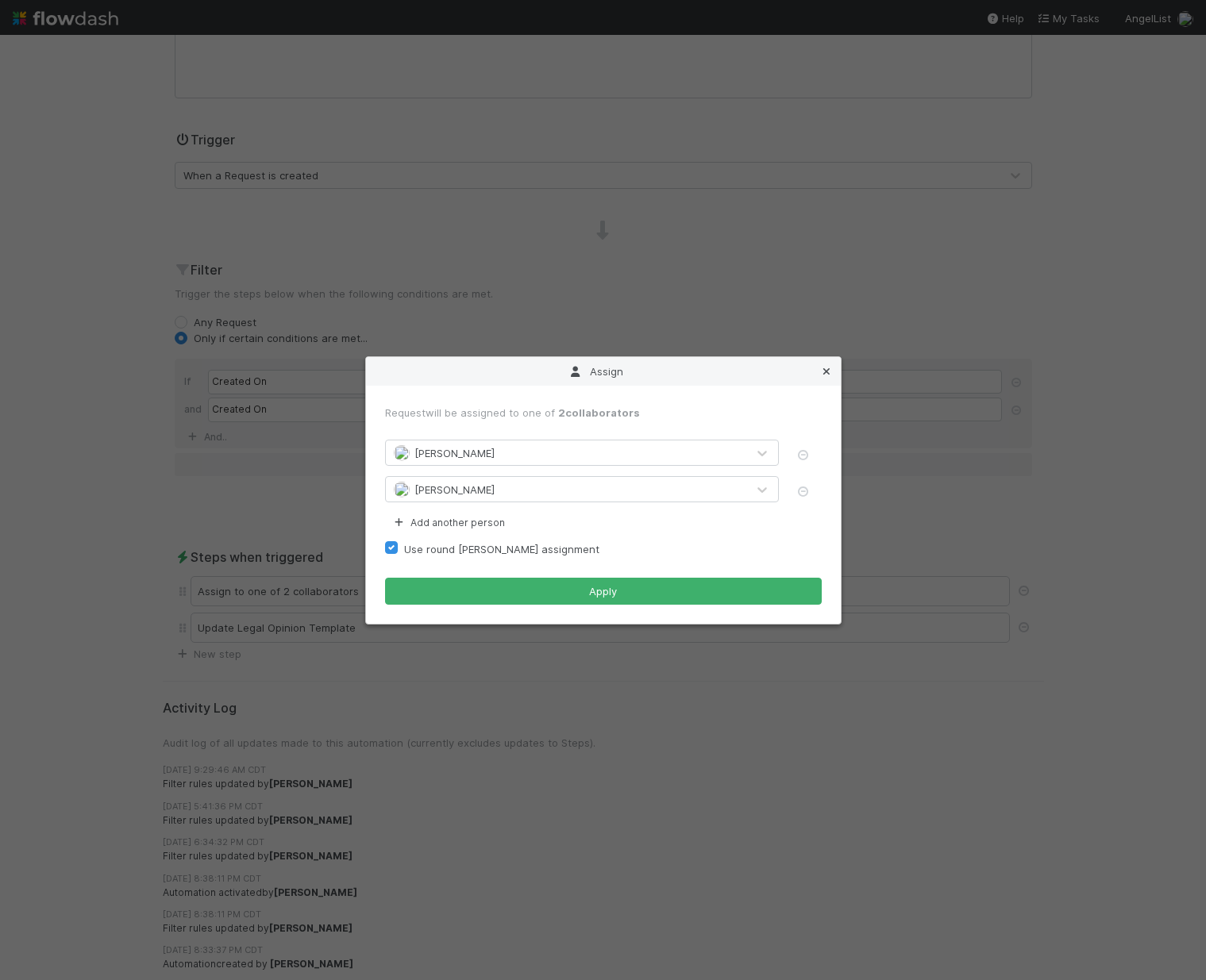
click at [828, 373] on icon at bounding box center [826, 372] width 16 height 11
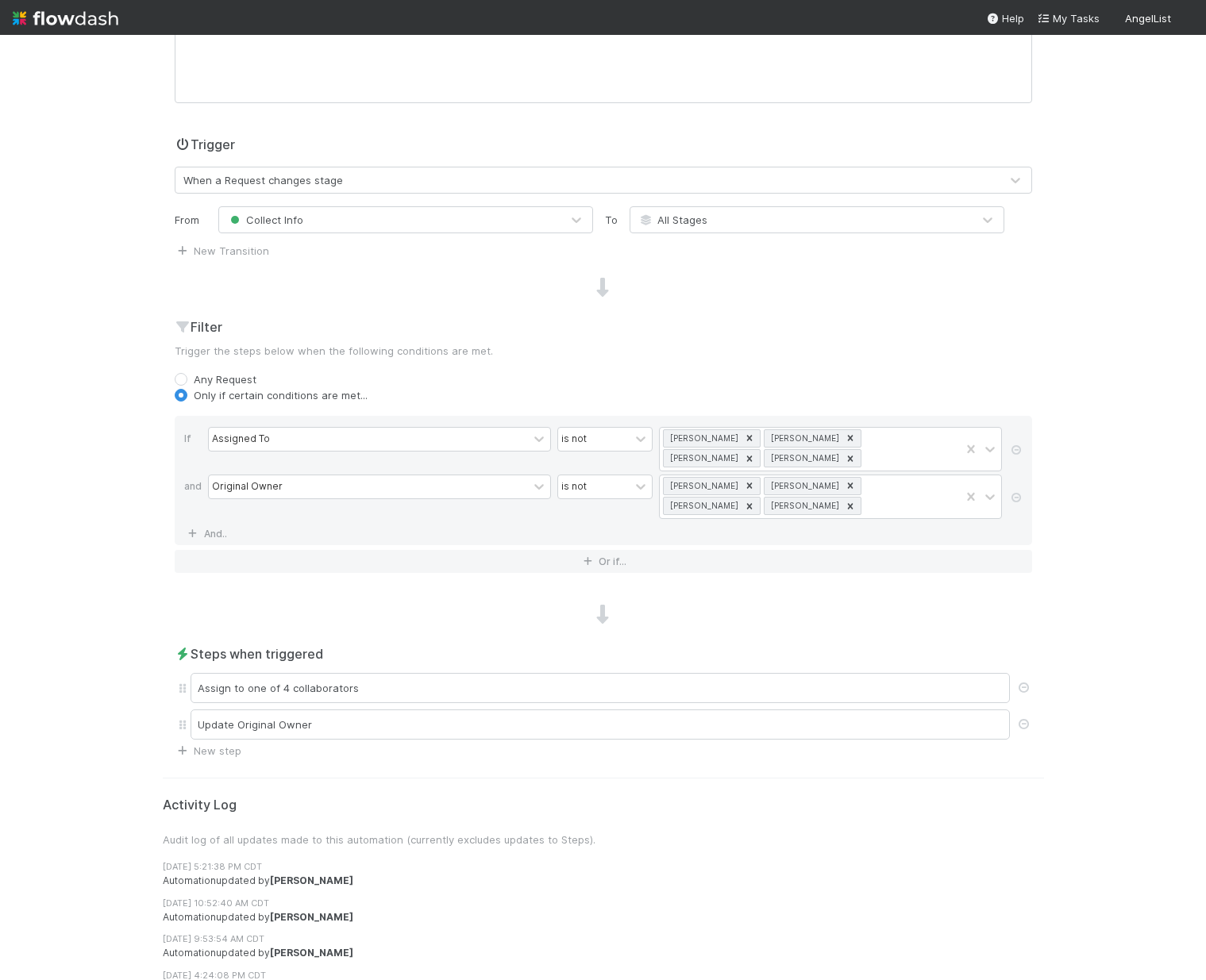
scroll to position [418, 0]
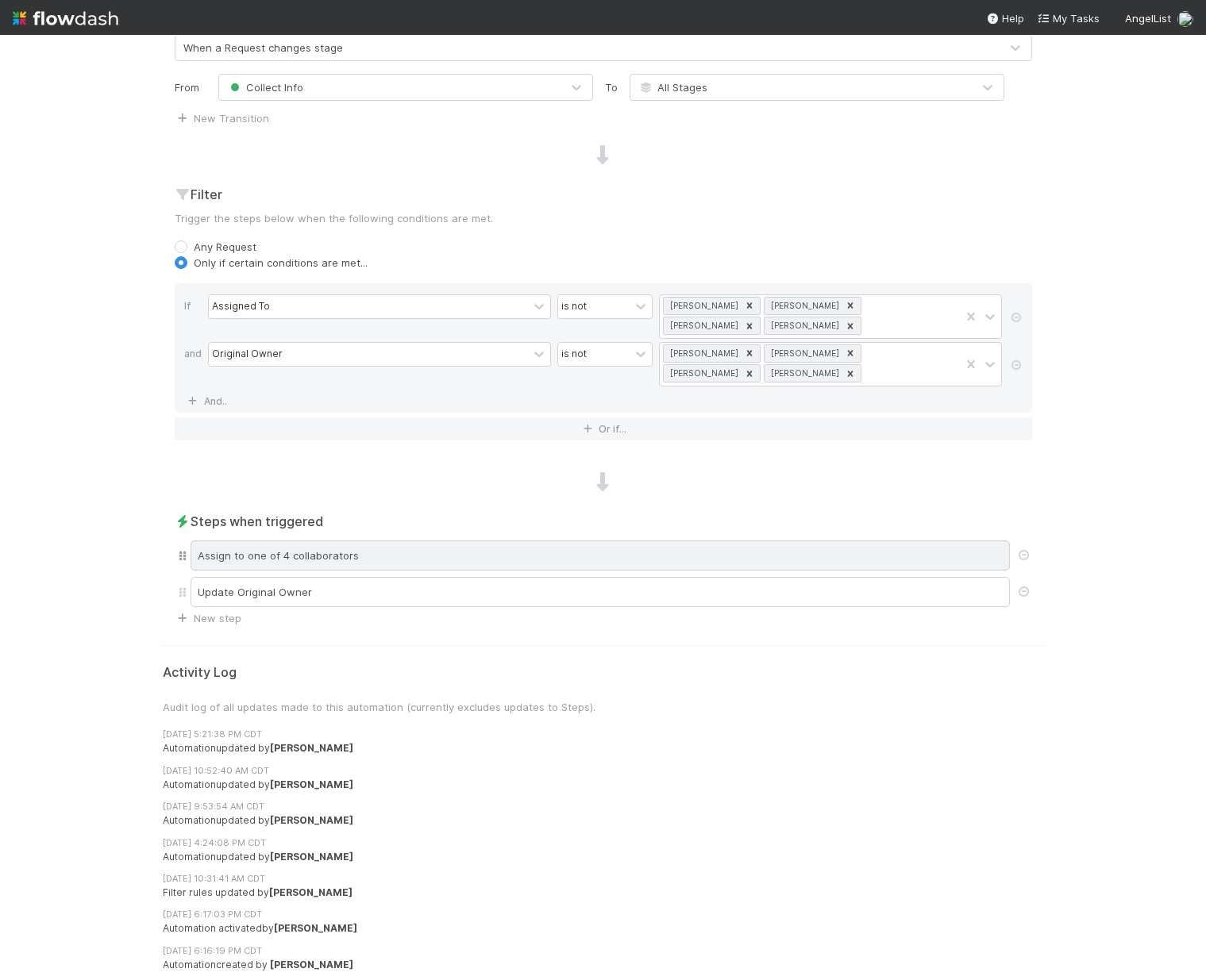
click at [377, 557] on div "Assign to one of 4 collaborators" at bounding box center [599, 555] width 819 height 30
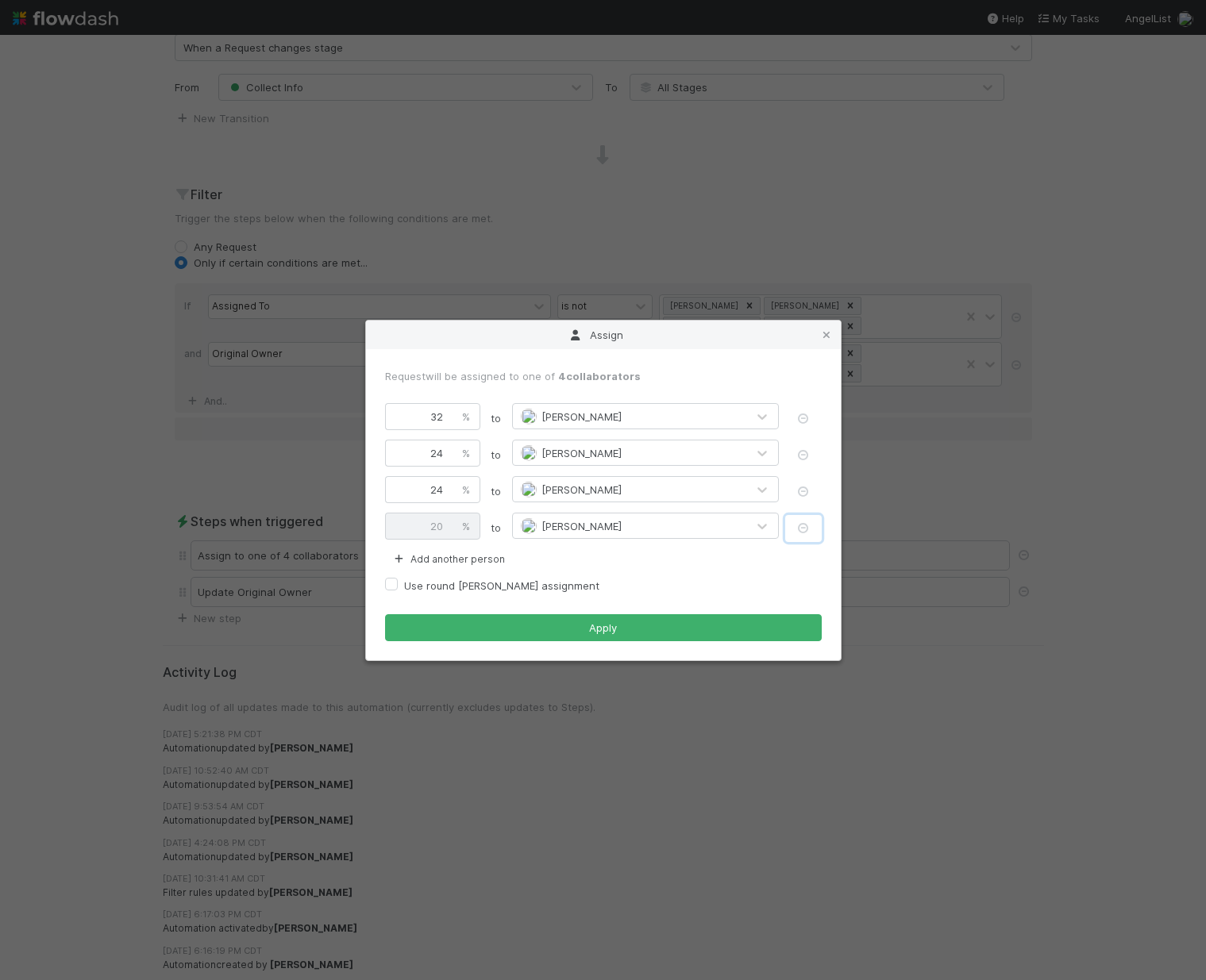
click at [800, 527] on icon "button" at bounding box center [803, 528] width 16 height 11
type input "33.34"
type input "33.33"
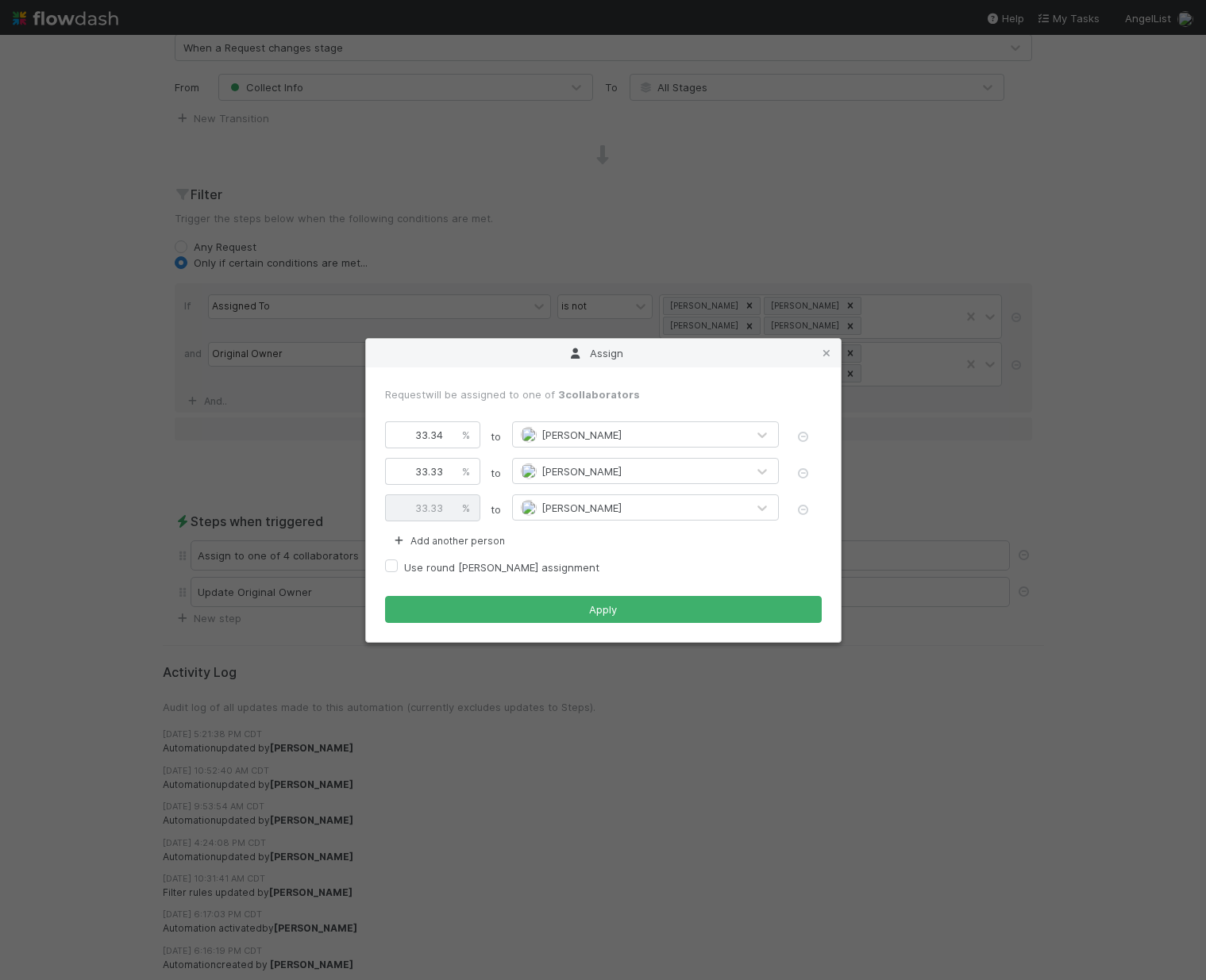
click at [398, 567] on div "Use round robin assignment" at bounding box center [603, 568] width 436 height 19
click at [404, 564] on label "Use round robin assignment" at bounding box center [501, 568] width 195 height 19
click at [393, 564] on input "Use round robin assignment" at bounding box center [391, 565] width 12 height 14
checkbox input "true"
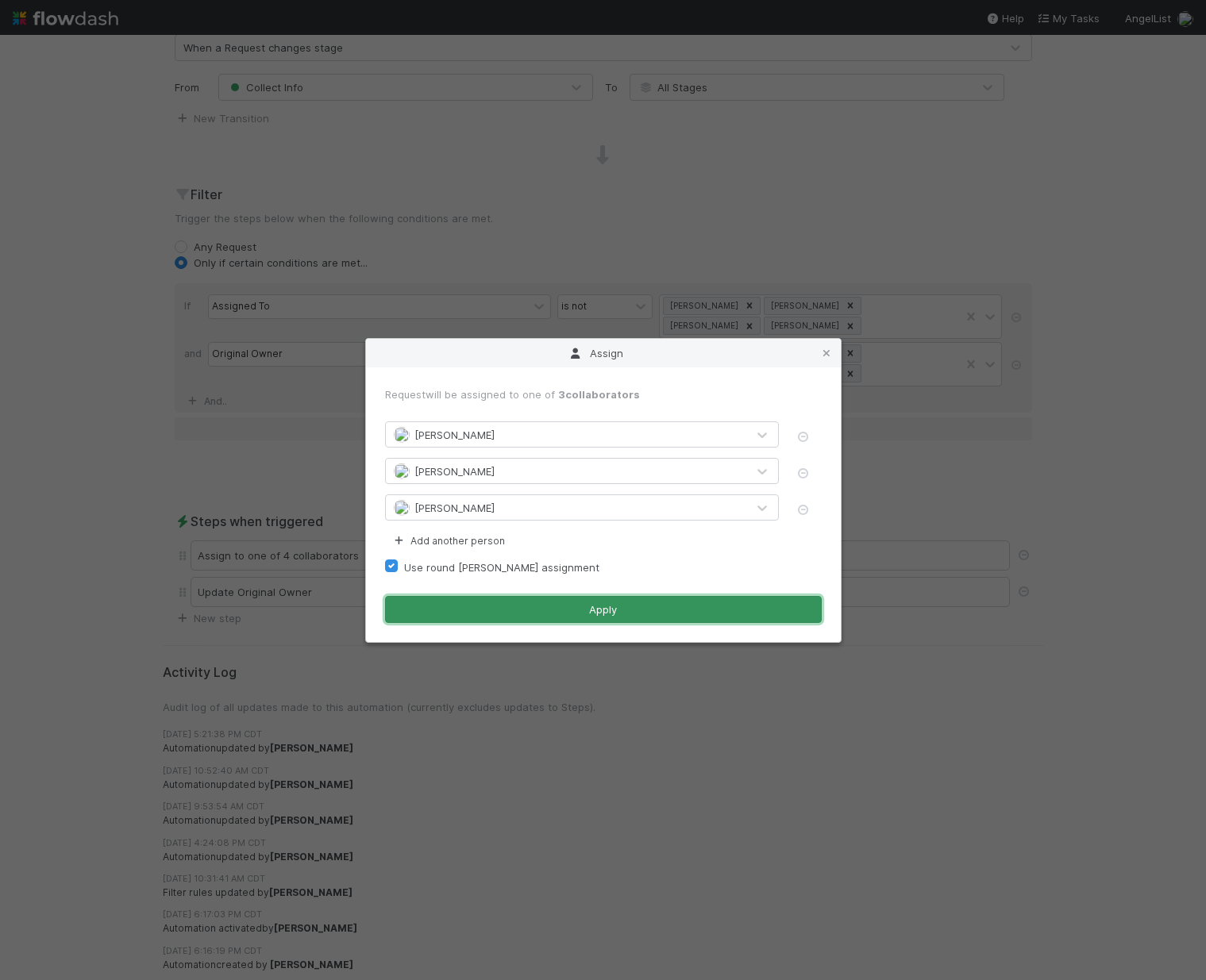
click at [472, 620] on button "Apply" at bounding box center [603, 609] width 436 height 27
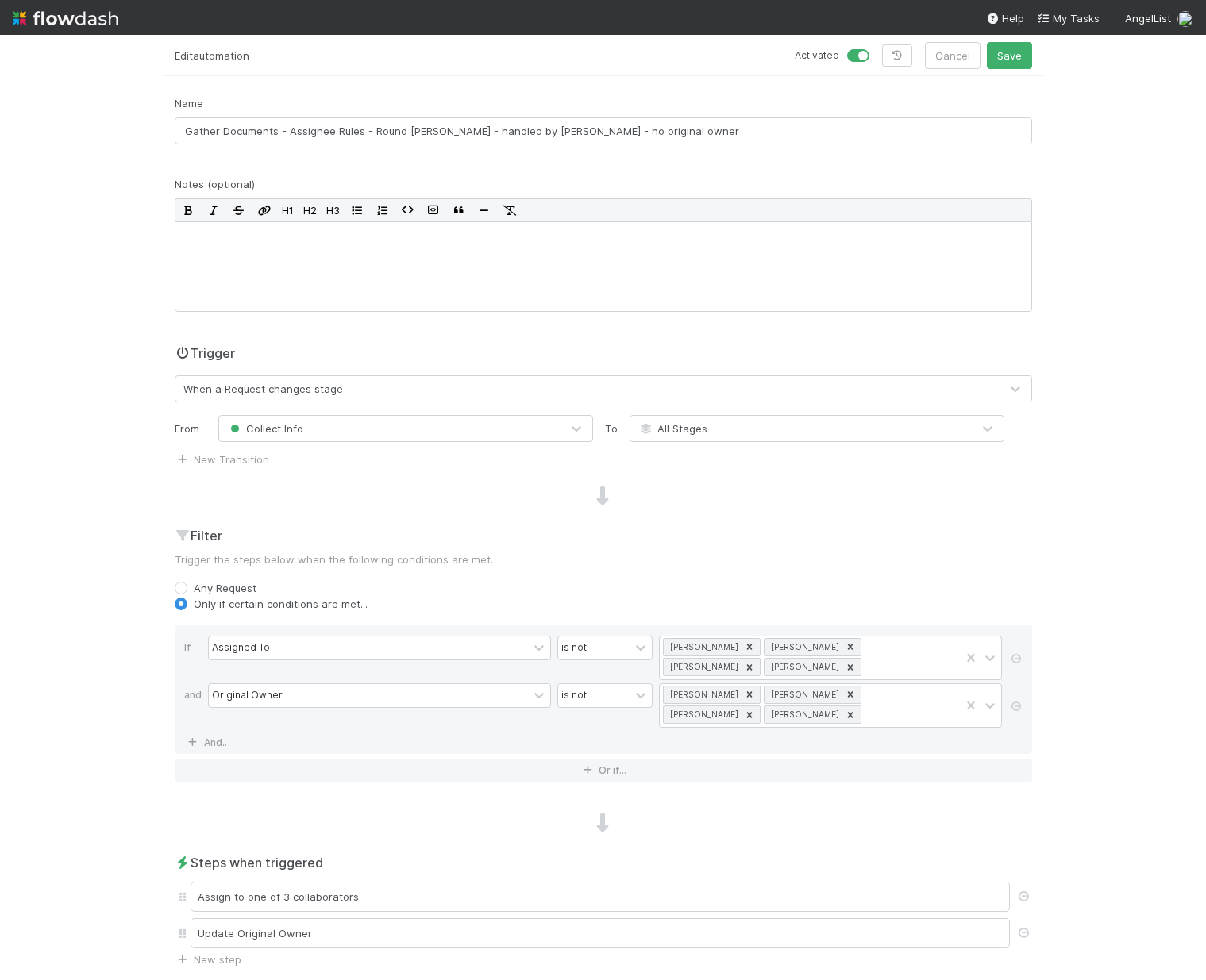
scroll to position [0, 0]
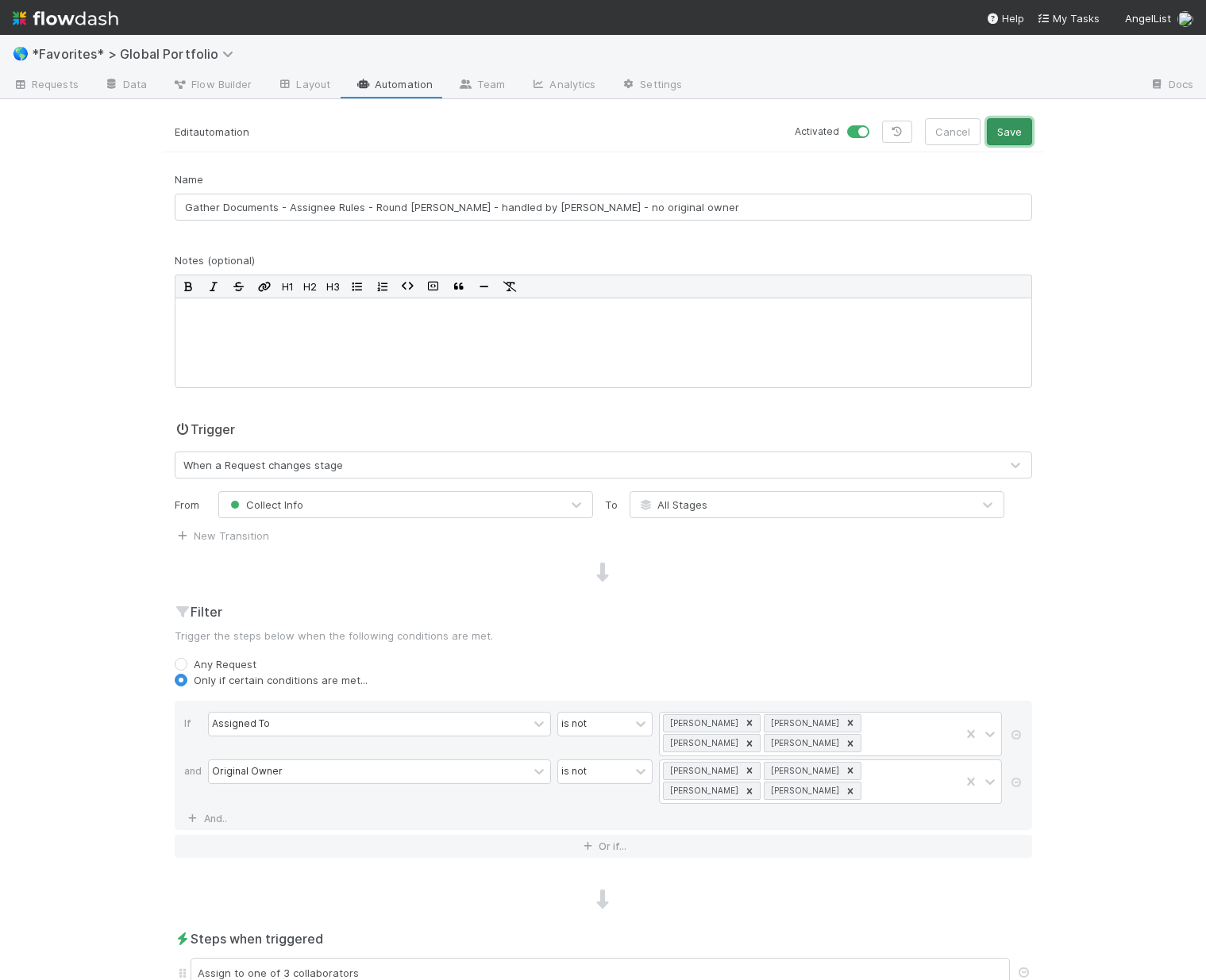
click at [1006, 131] on button "Save" at bounding box center [1009, 132] width 46 height 27
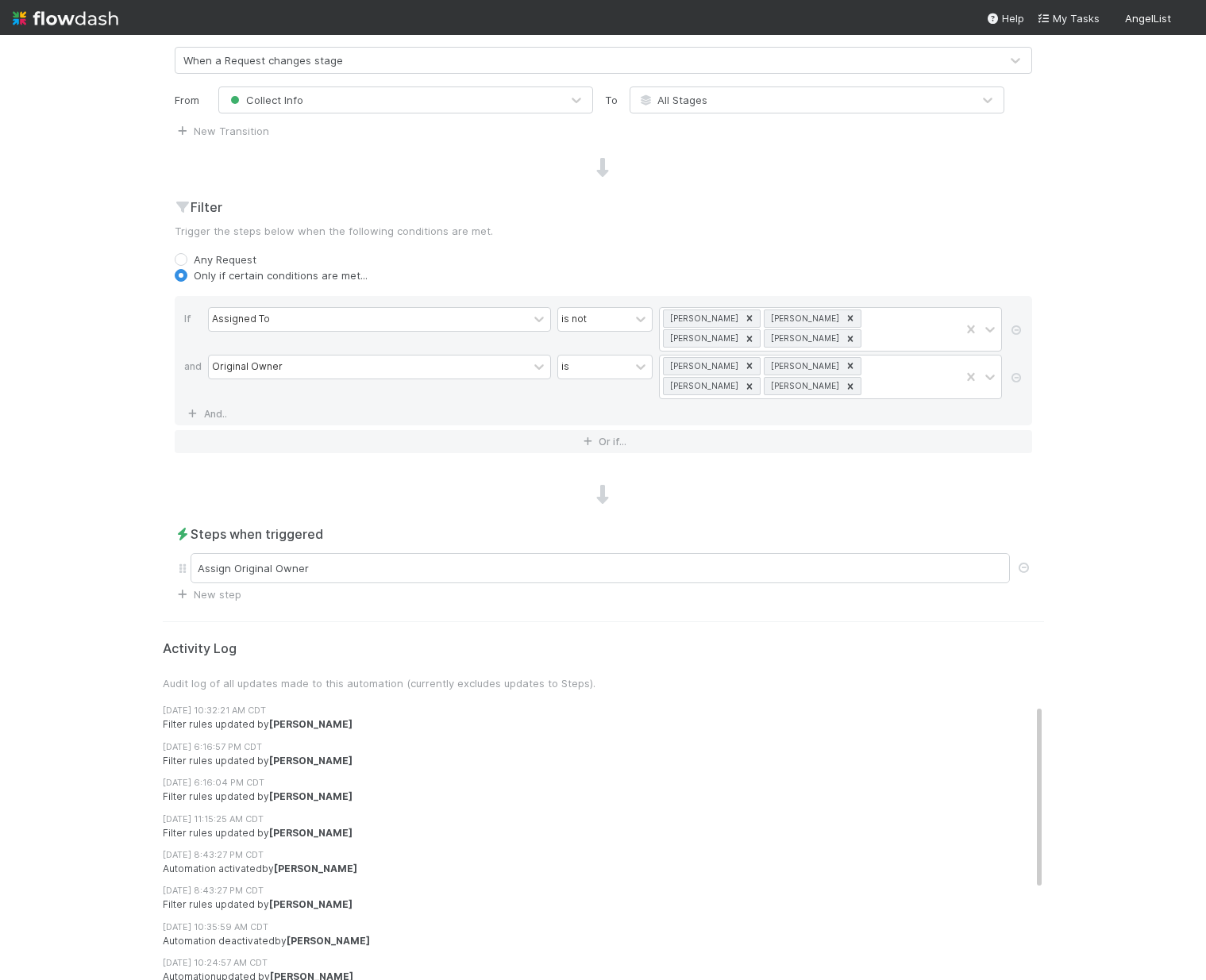
scroll to position [447, 0]
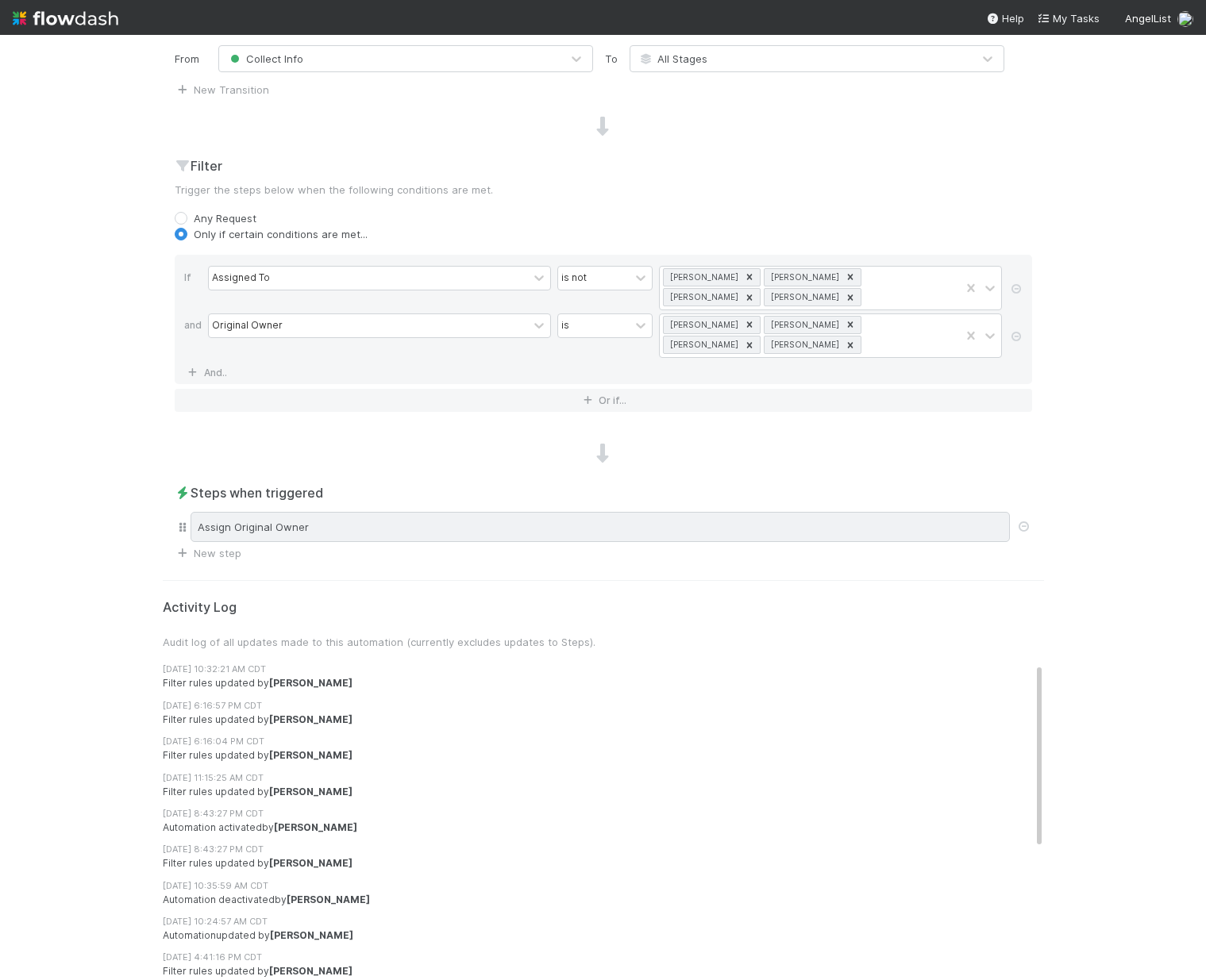
click at [311, 524] on div "Assign Original Owner" at bounding box center [599, 526] width 819 height 30
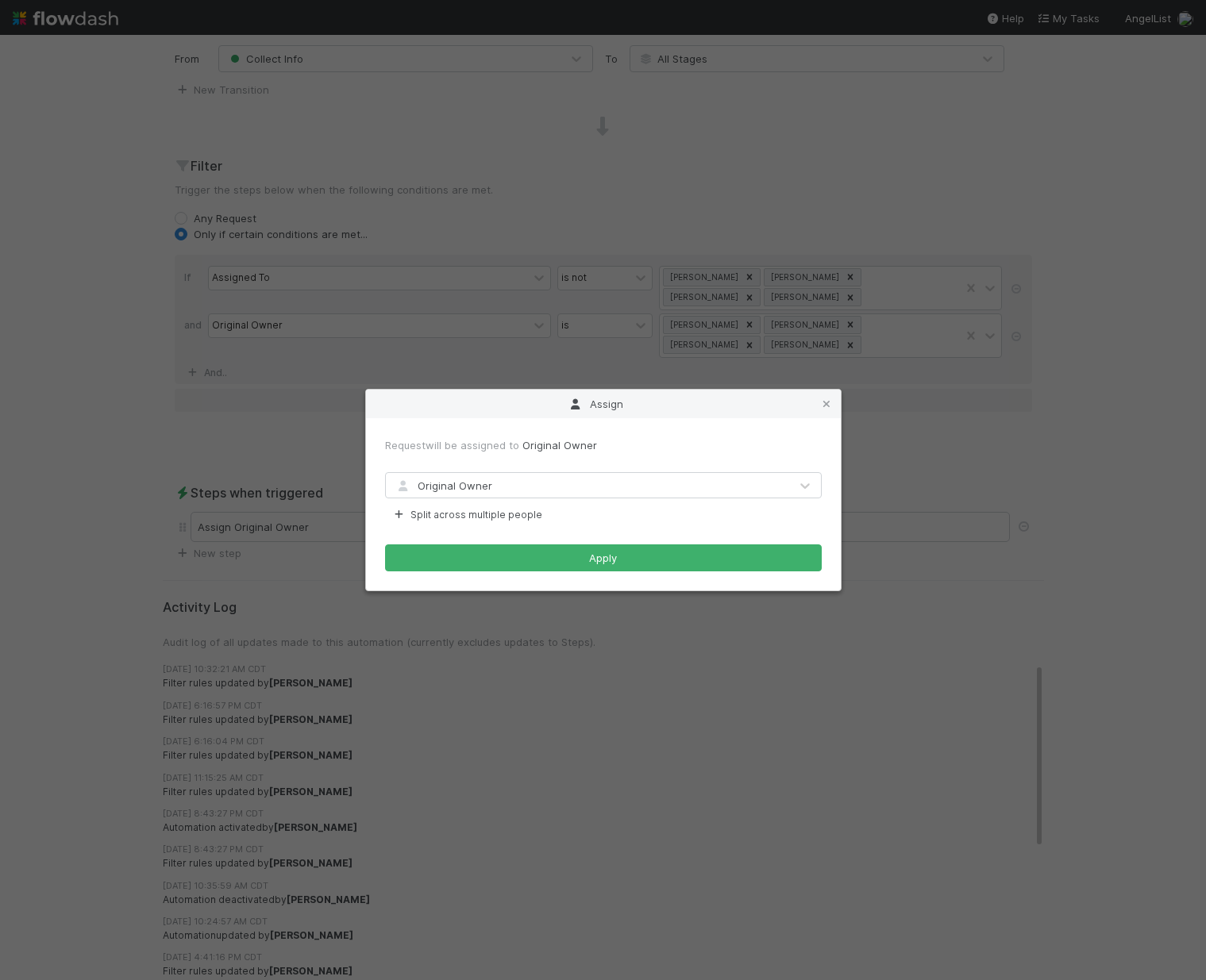
click at [827, 402] on icon at bounding box center [826, 404] width 16 height 11
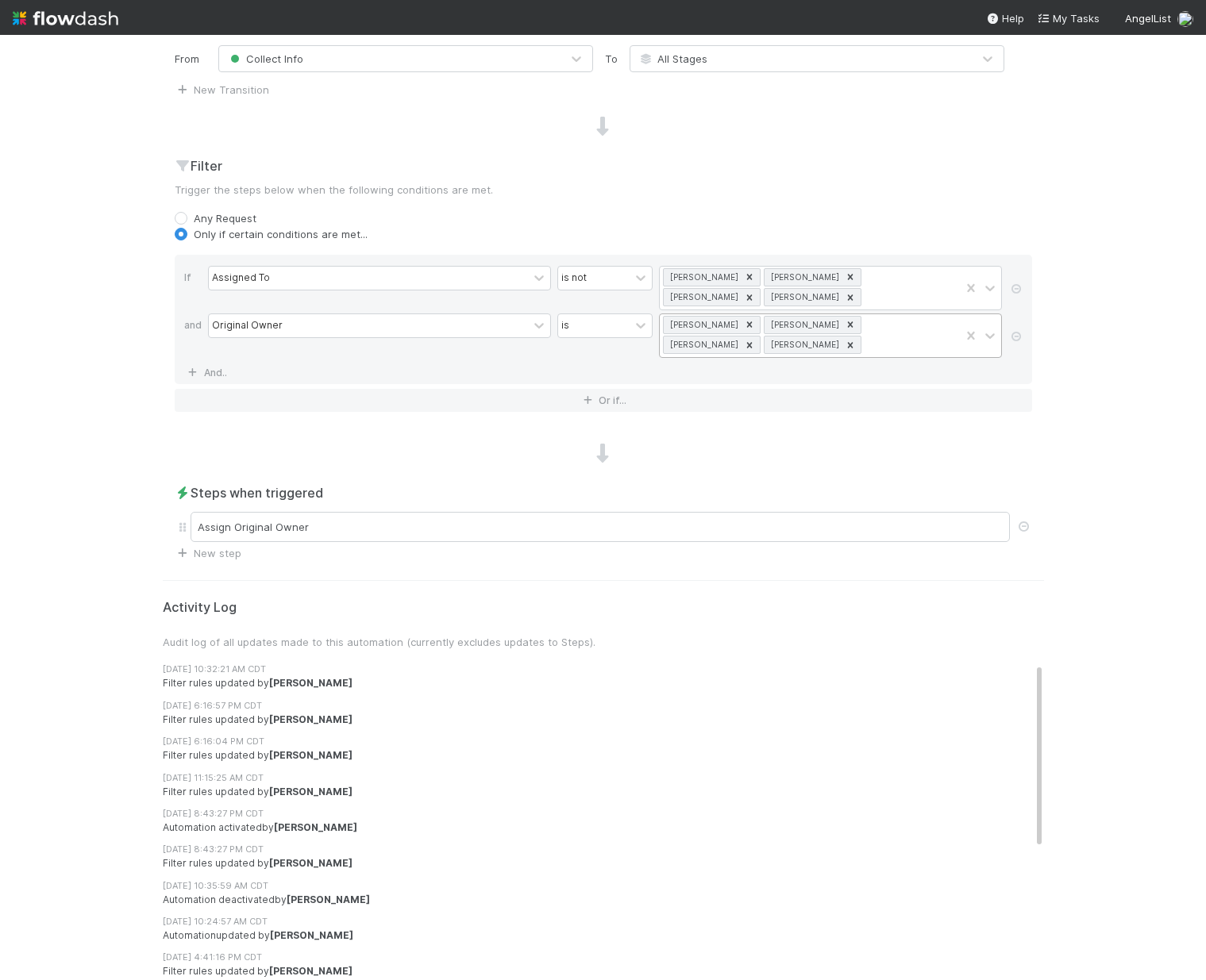
click at [743, 322] on icon at bounding box center [749, 325] width 11 height 11
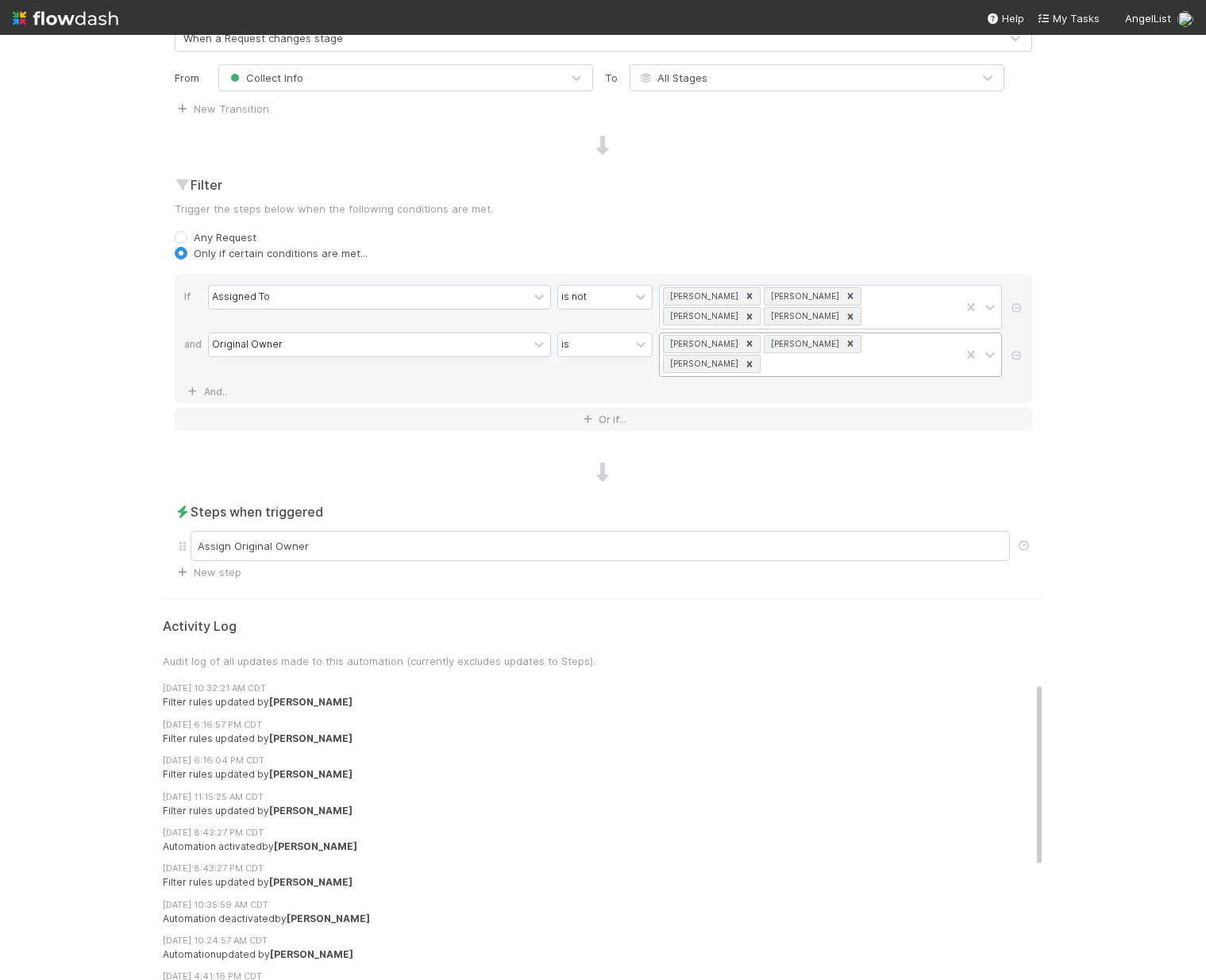
click at [1186, 444] on div "🌎 *Favorites* > Global Portfolio Requests Data Flow Builder Layout Automation T…" at bounding box center [603, 507] width 1206 height 945
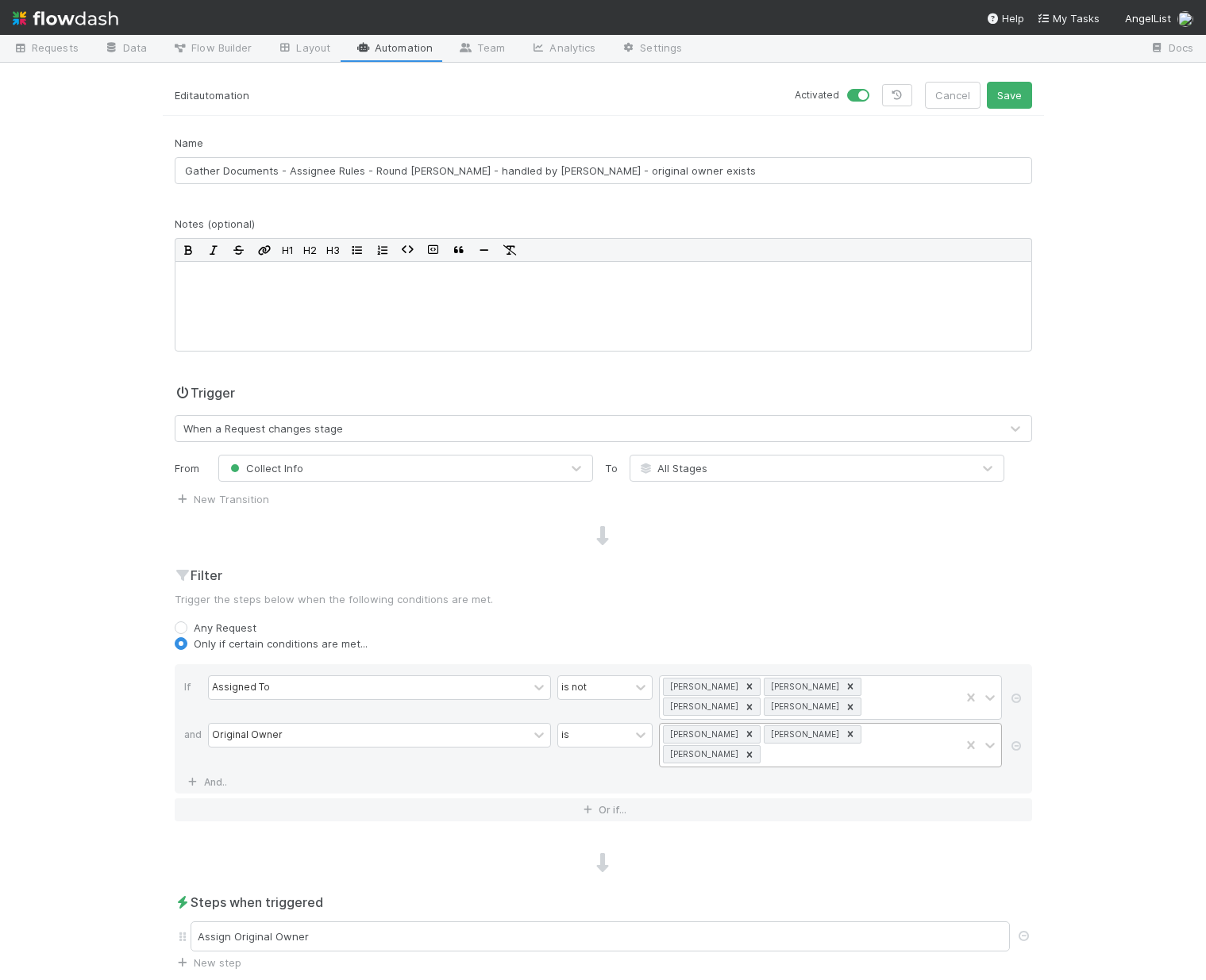
scroll to position [0, 0]
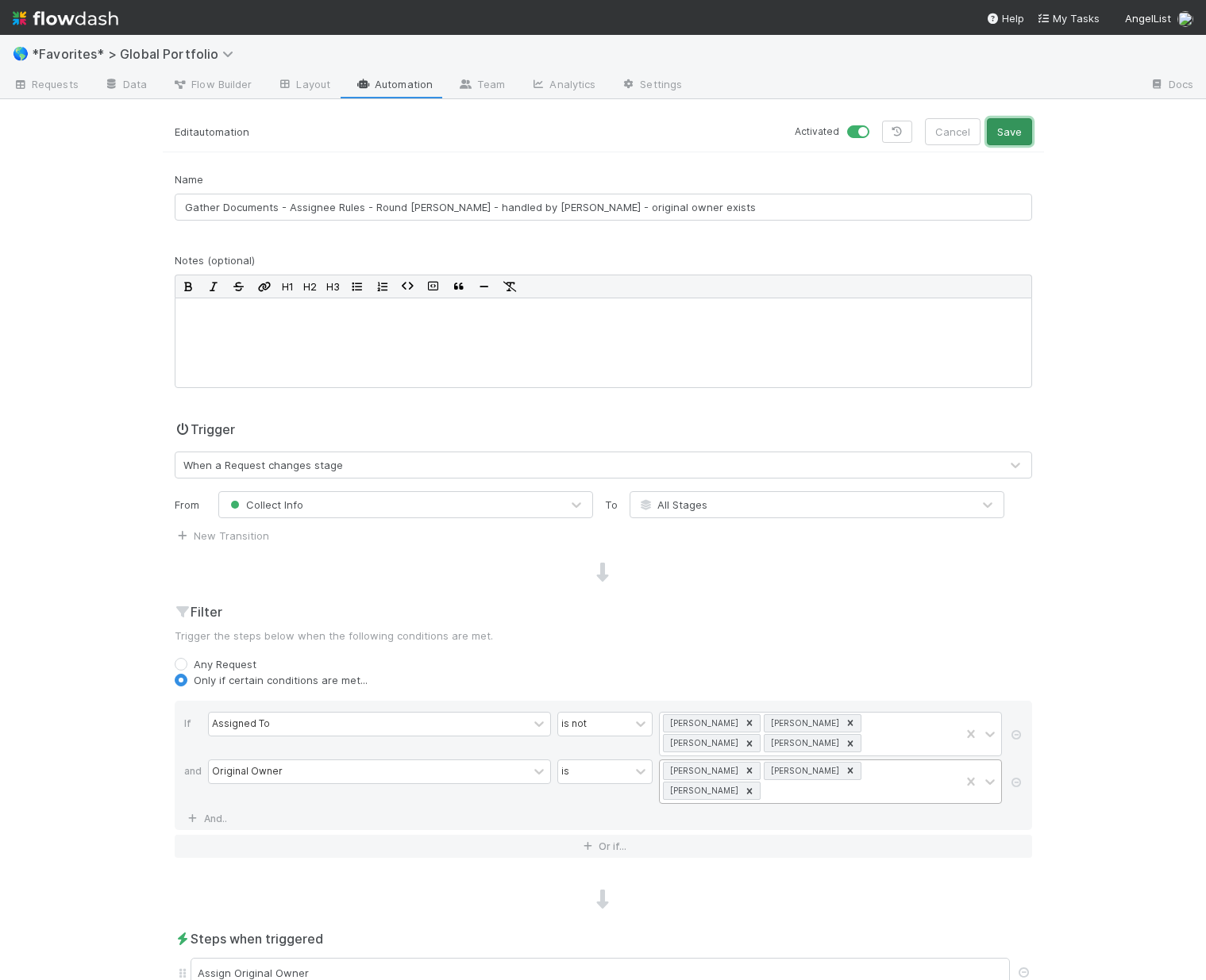
click at [997, 137] on button "Save" at bounding box center [1009, 132] width 46 height 27
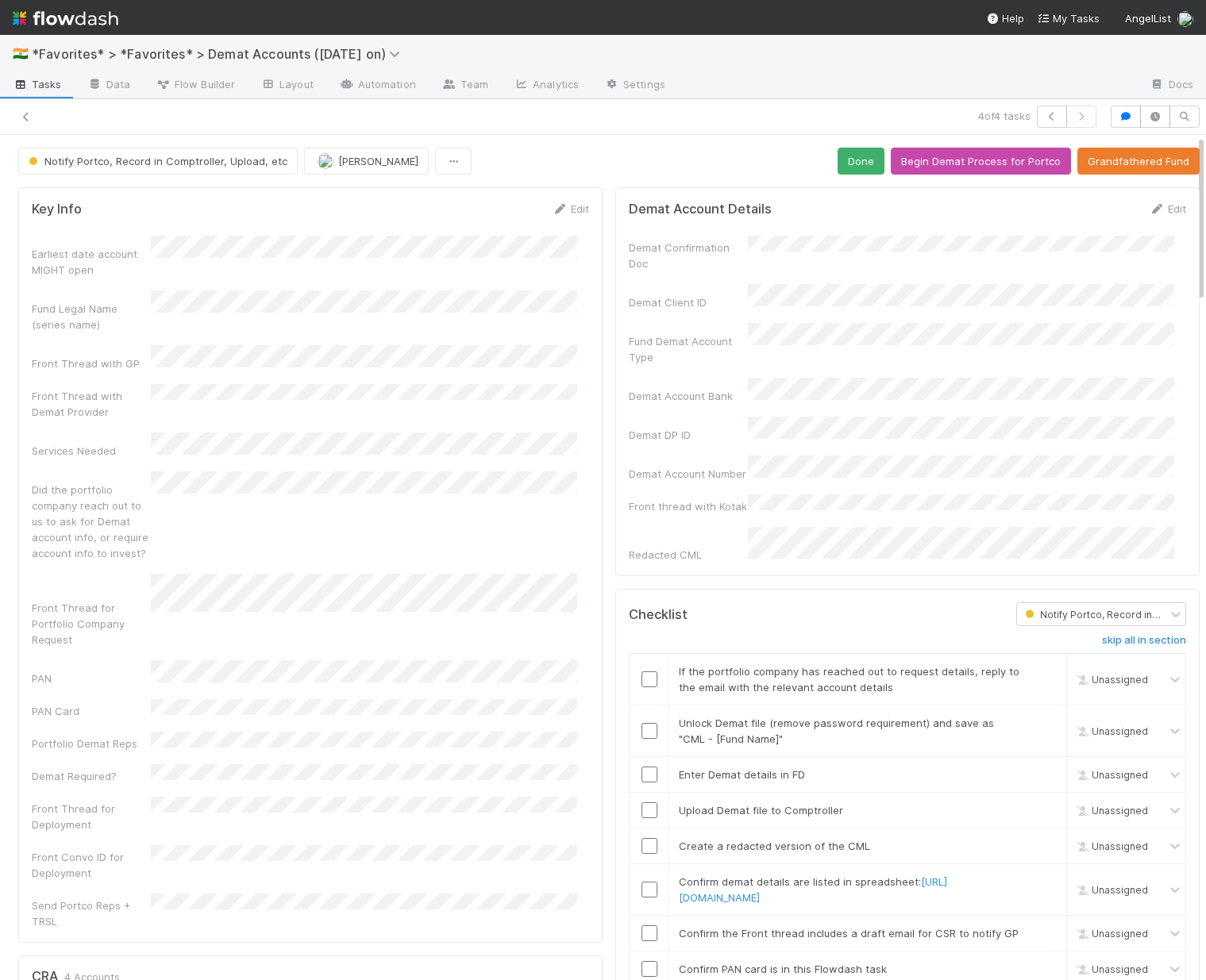
scroll to position [175, 0]
